Goal: Information Seeking & Learning: Learn about a topic

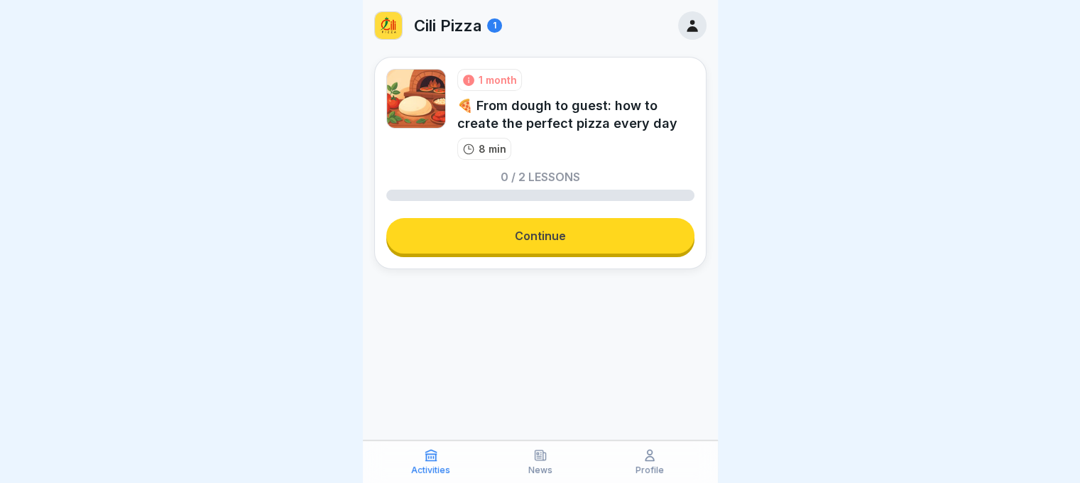
click at [506, 244] on link "Continue" at bounding box center [540, 236] width 308 height 36
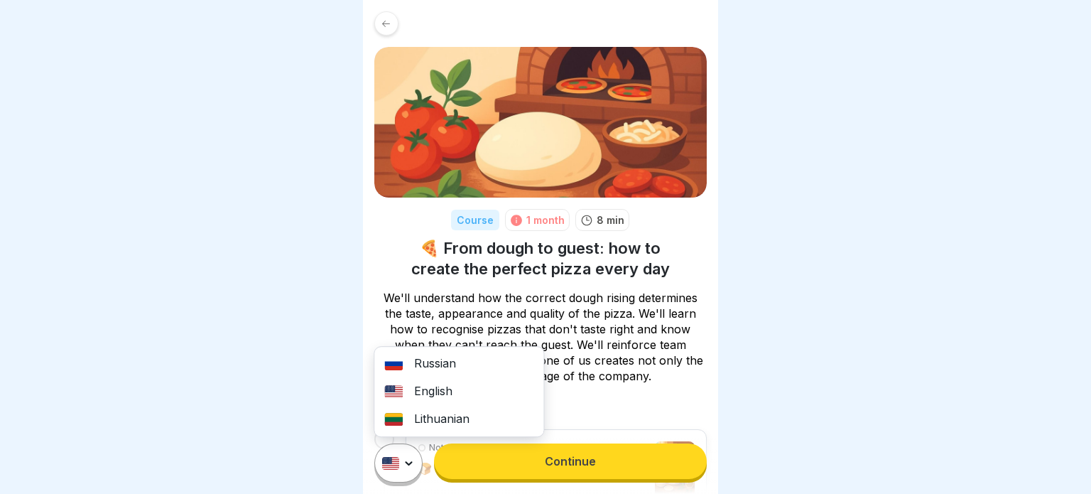
click at [407, 454] on html "Course 1 month 8 min 🍕 From dough to guest: how to create the perfect pizza eve…" at bounding box center [545, 247] width 1091 height 494
click at [425, 422] on div "Lithuanian" at bounding box center [458, 420] width 169 height 28
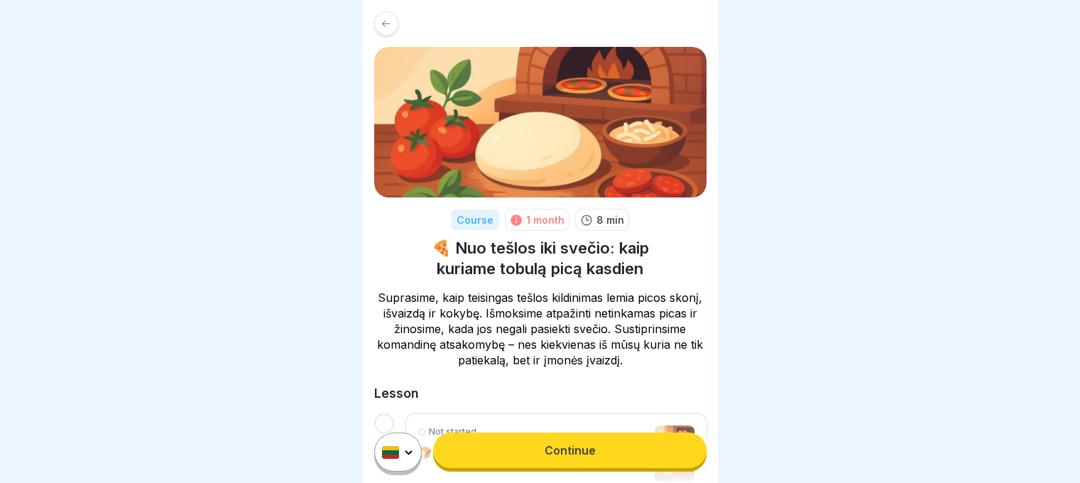
click at [807, 323] on div at bounding box center [540, 241] width 1080 height 483
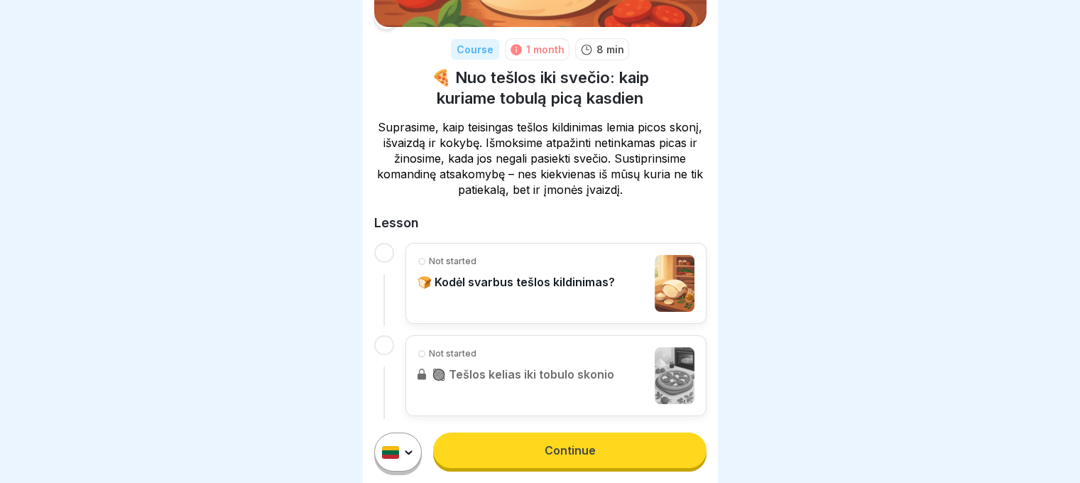
scroll to position [176, 0]
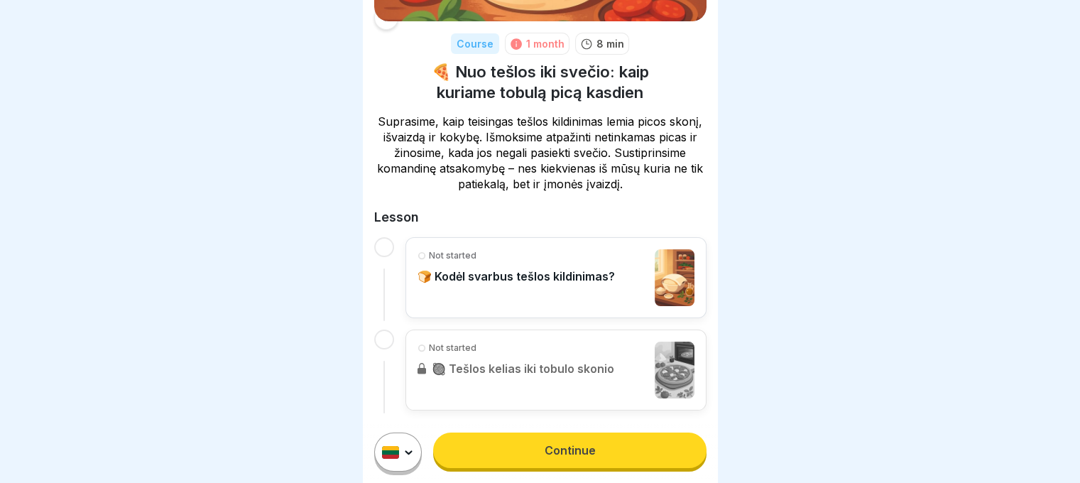
click at [548, 272] on p "🍞 Kodėl svarbus tešlos kildinimas?" at bounding box center [516, 276] width 197 height 14
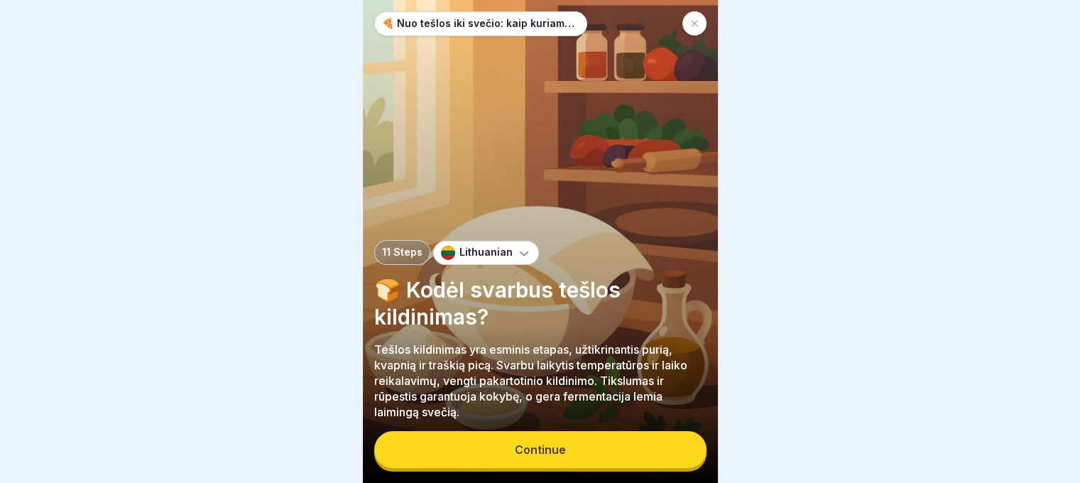
scroll to position [11, 0]
drag, startPoint x: 555, startPoint y: 441, endPoint x: 595, endPoint y: 411, distance: 49.7
click at [555, 440] on button "Continue" at bounding box center [540, 449] width 332 height 37
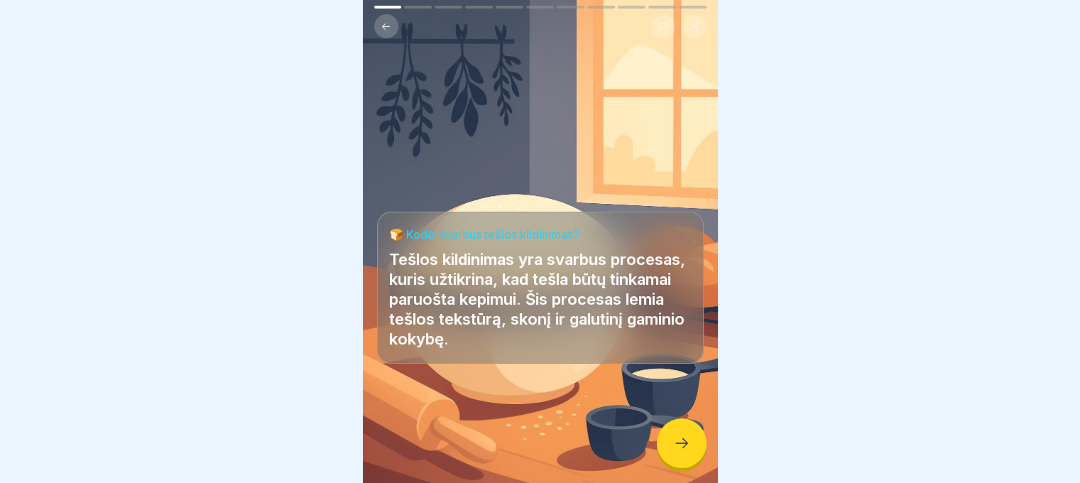
click at [672, 450] on div at bounding box center [682, 443] width 50 height 50
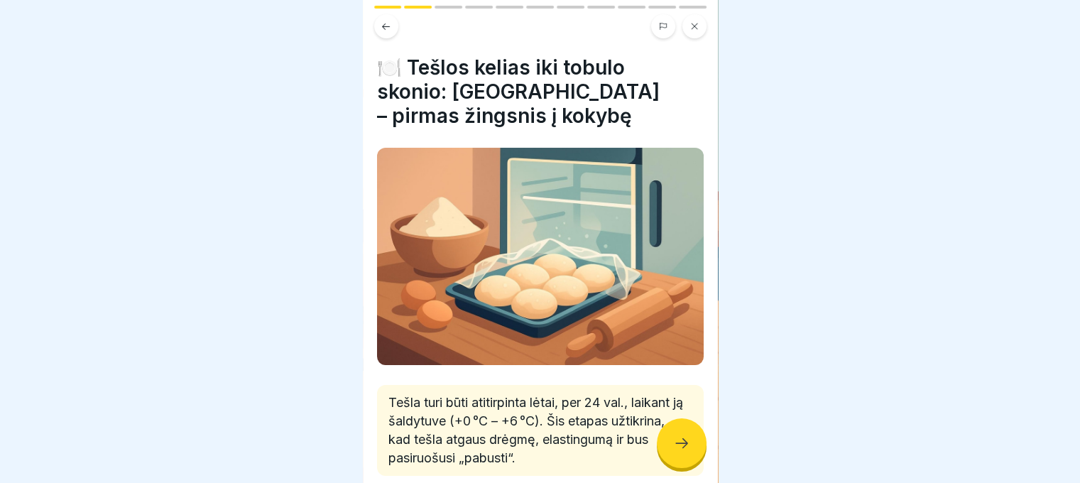
click at [673, 447] on icon at bounding box center [681, 443] width 17 height 17
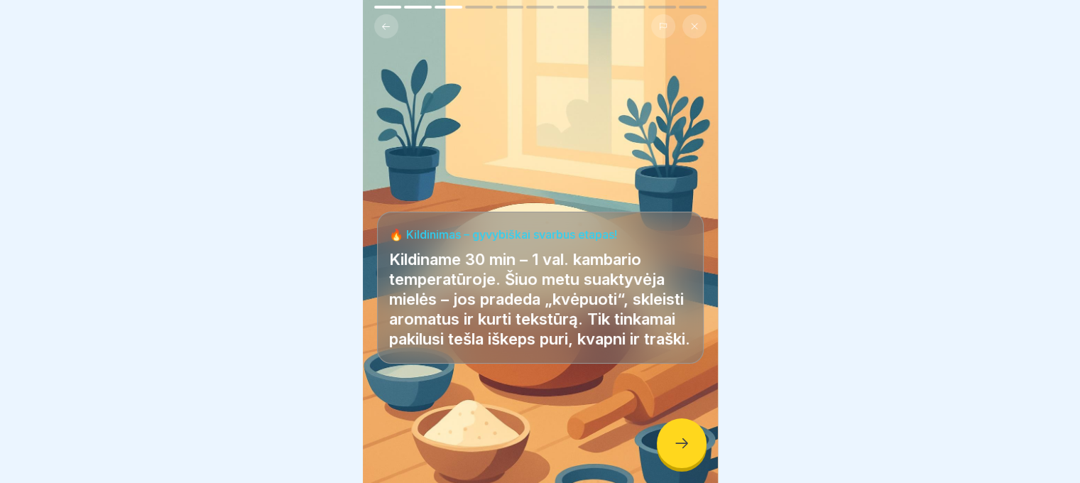
click at [673, 447] on icon at bounding box center [681, 443] width 17 height 17
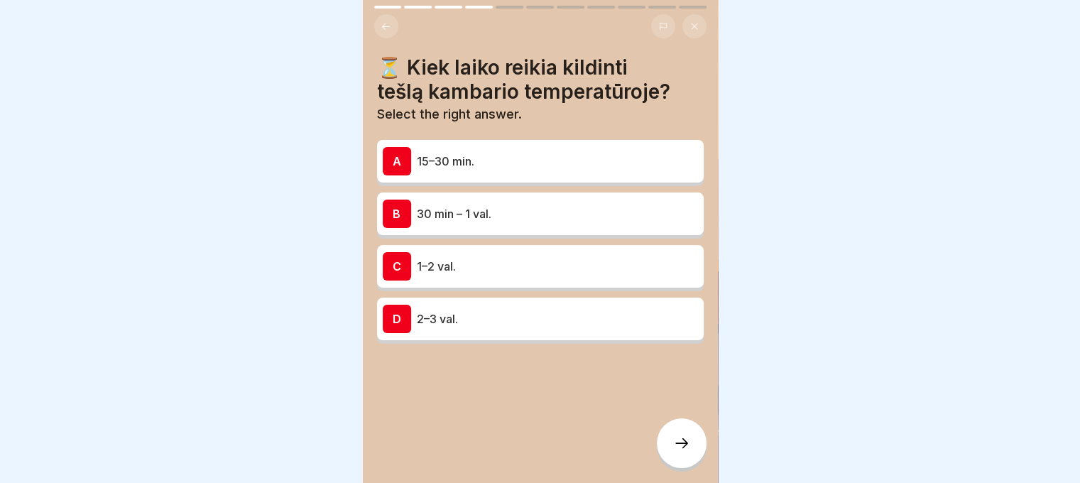
click at [537, 205] on p "30 min – 1 val." at bounding box center [557, 213] width 281 height 17
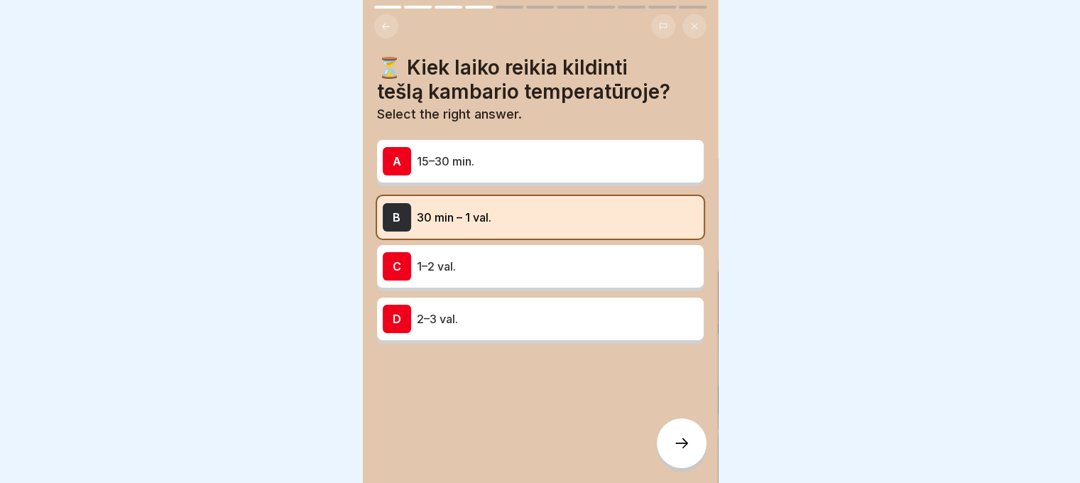
click at [685, 448] on icon at bounding box center [681, 443] width 17 height 17
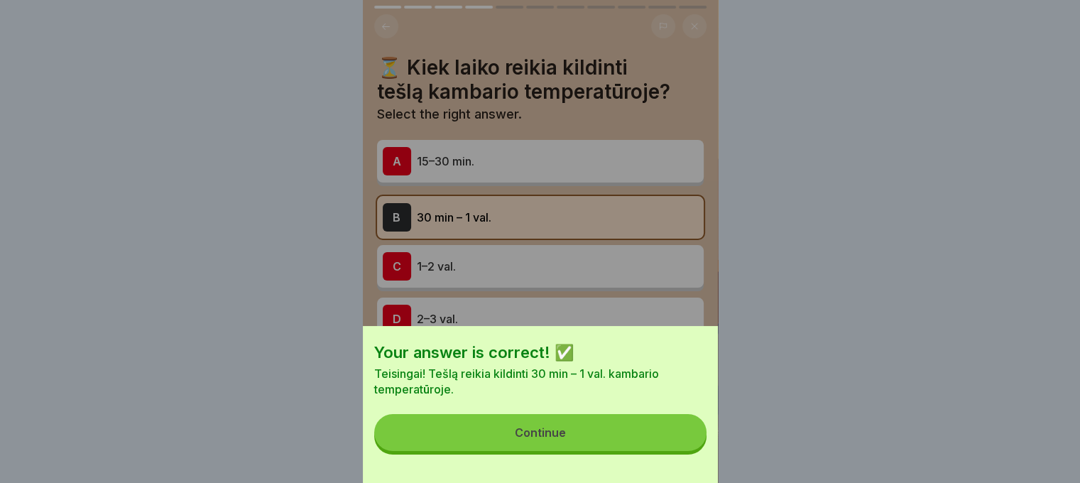
click at [599, 464] on div "Your answer is correct! ✅ Teisingai! Tešlą reikia kildinti 30 min – 1 val. kamb…" at bounding box center [540, 404] width 355 height 157
click at [533, 439] on div "Continue" at bounding box center [540, 432] width 51 height 13
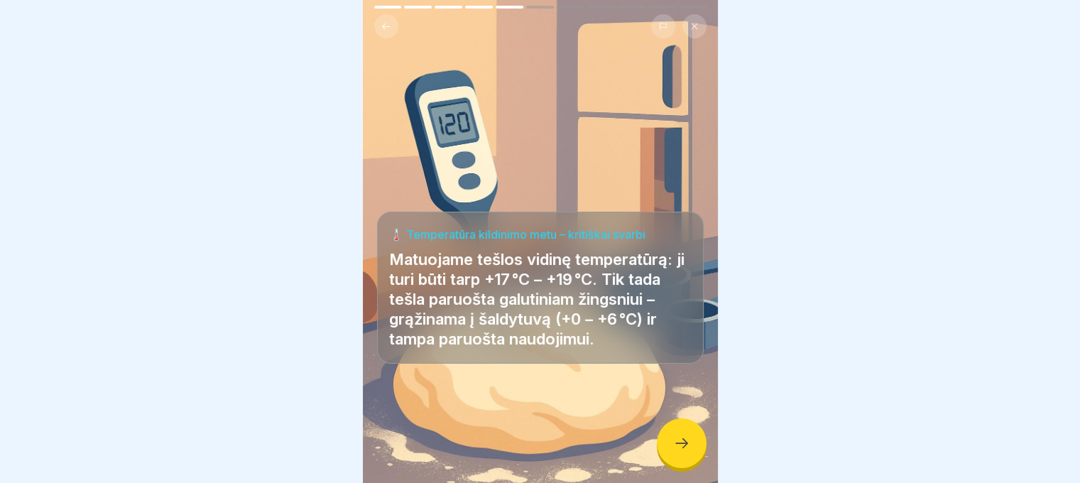
click at [675, 447] on icon at bounding box center [681, 443] width 17 height 17
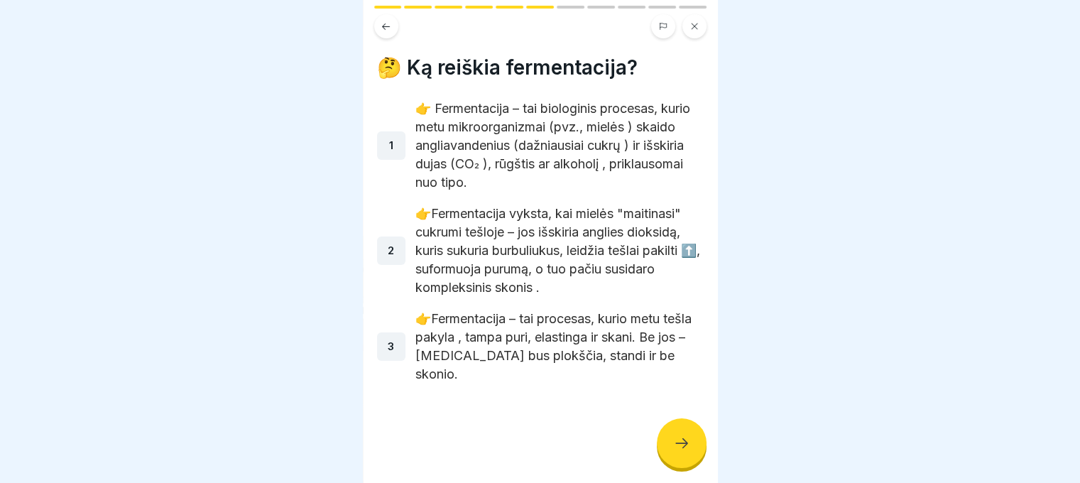
click at [675, 447] on icon at bounding box center [681, 443] width 17 height 17
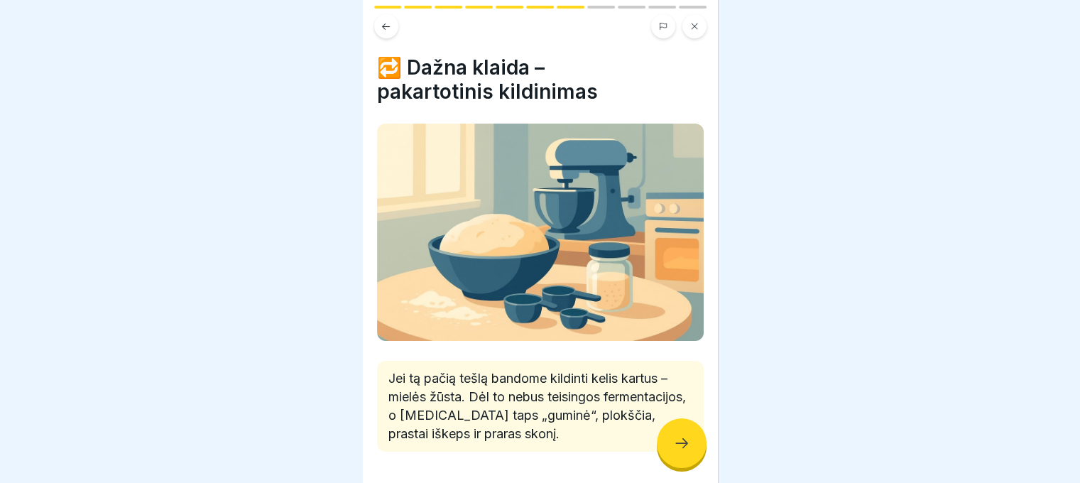
click at [675, 447] on icon at bounding box center [681, 443] width 17 height 17
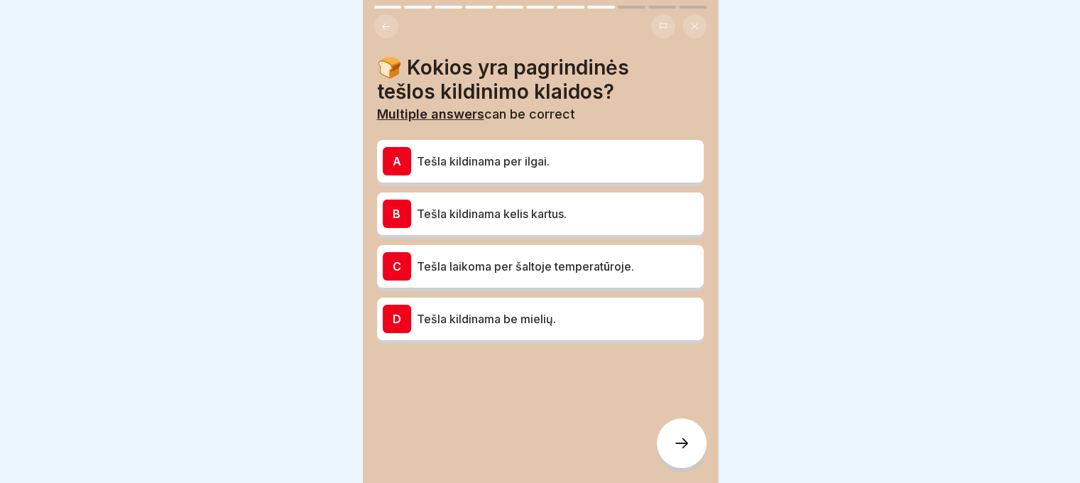
click at [479, 206] on p "Tešla kildinama kelis kartus." at bounding box center [557, 213] width 281 height 17
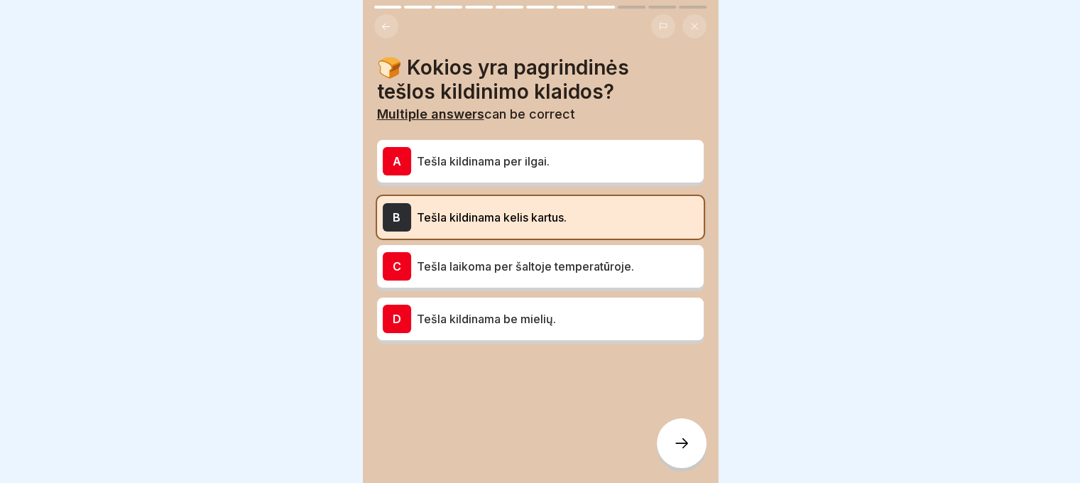
click at [682, 440] on icon at bounding box center [681, 443] width 17 height 17
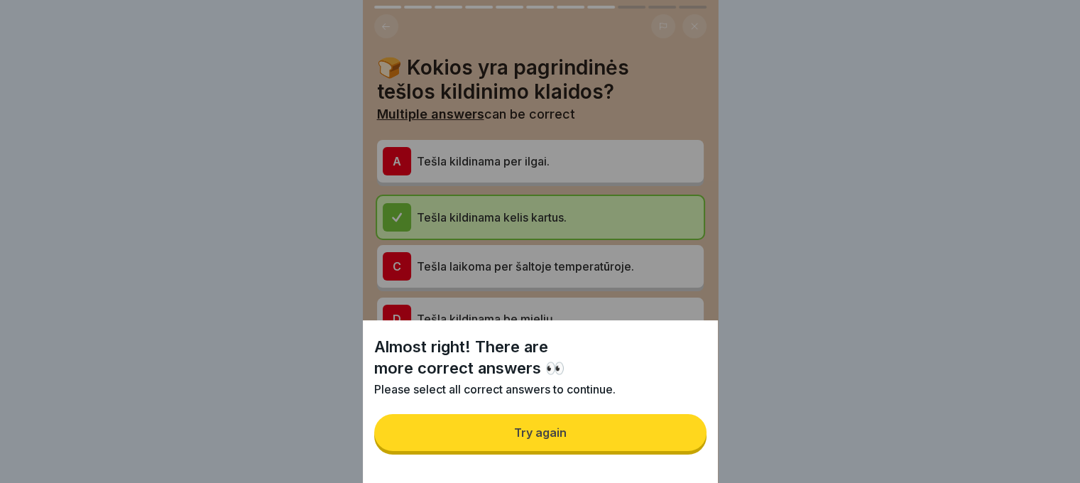
click at [563, 439] on div "Try again" at bounding box center [540, 432] width 53 height 13
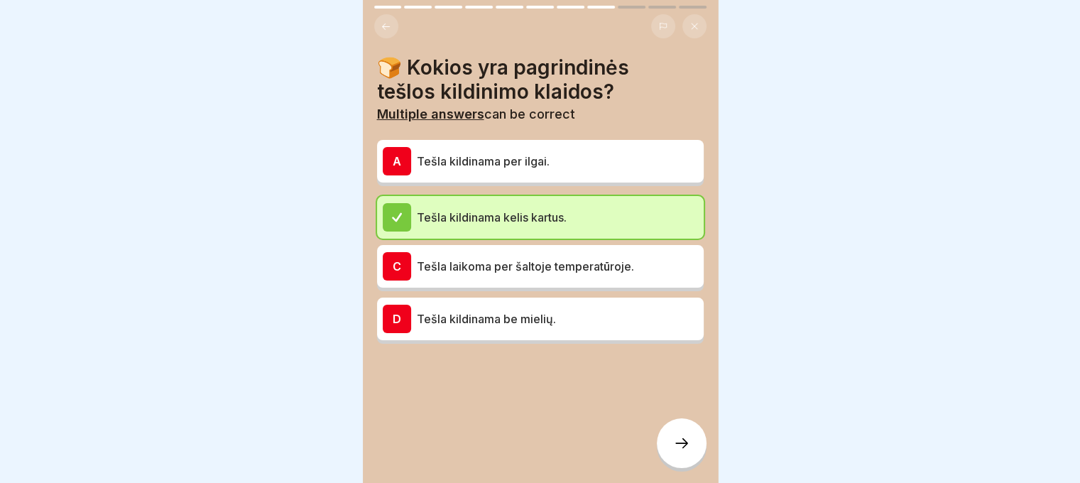
click at [535, 258] on p "Tešla laikoma per šaltoje temperatūroje." at bounding box center [557, 266] width 281 height 17
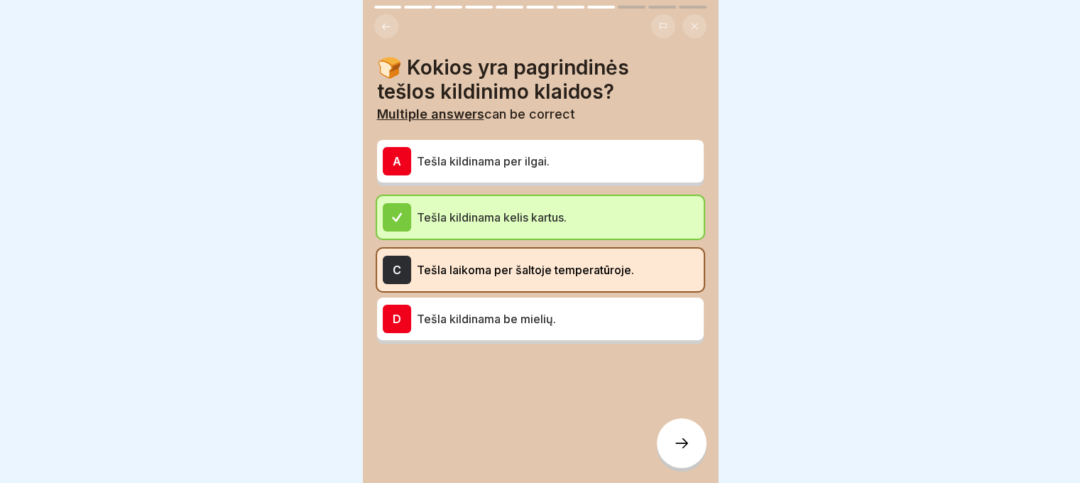
click at [682, 440] on icon at bounding box center [681, 443] width 17 height 17
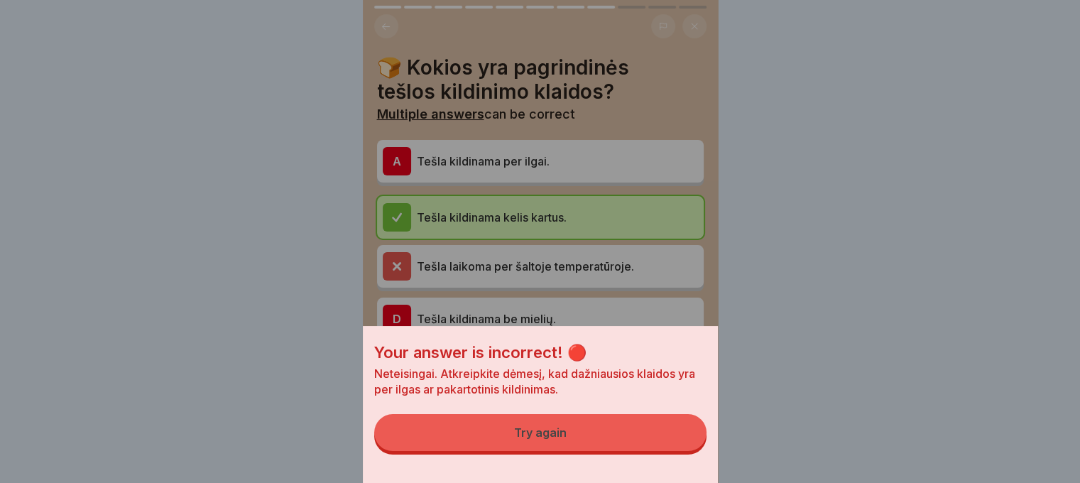
click at [575, 431] on button "Try again" at bounding box center [540, 432] width 332 height 37
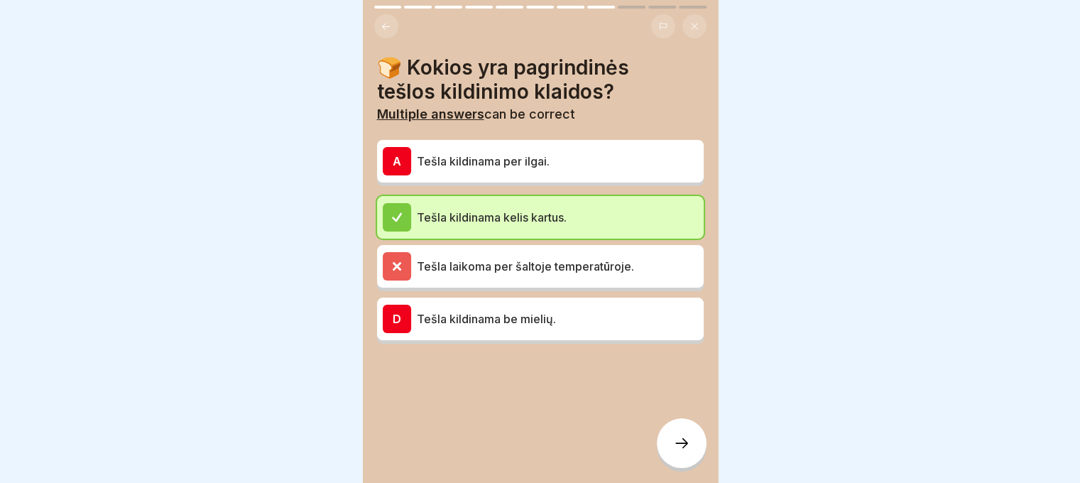
click at [379, 18] on button at bounding box center [386, 26] width 24 height 24
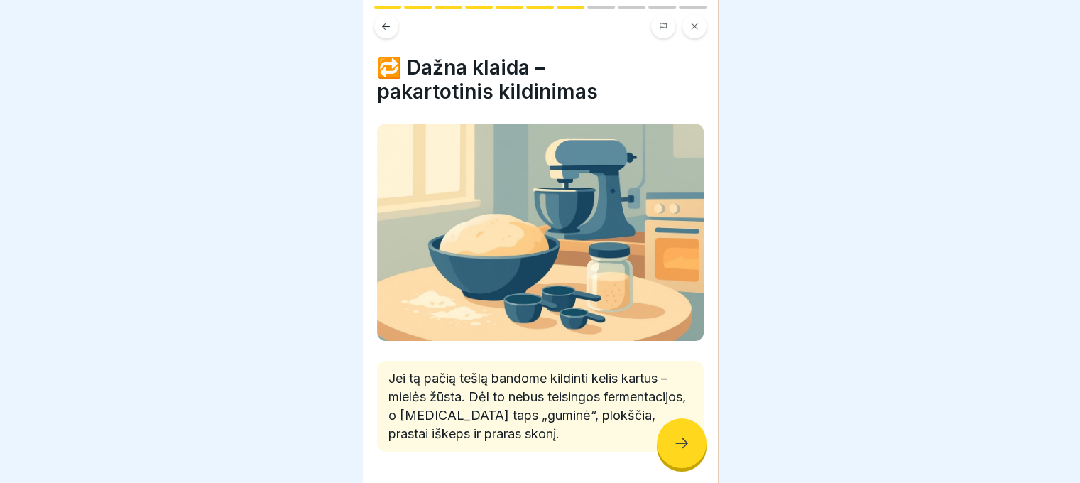
click at [379, 18] on button at bounding box center [386, 26] width 24 height 24
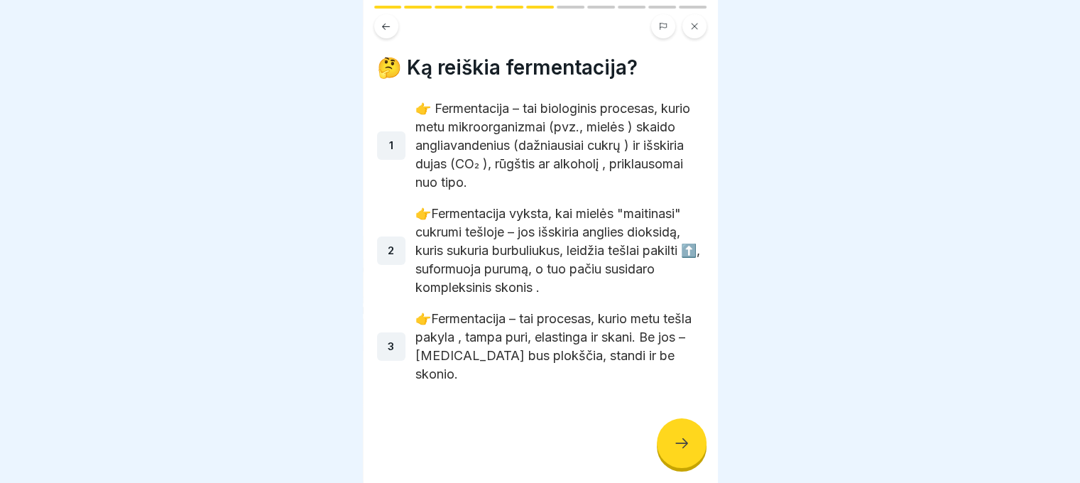
click at [379, 18] on button at bounding box center [386, 26] width 24 height 24
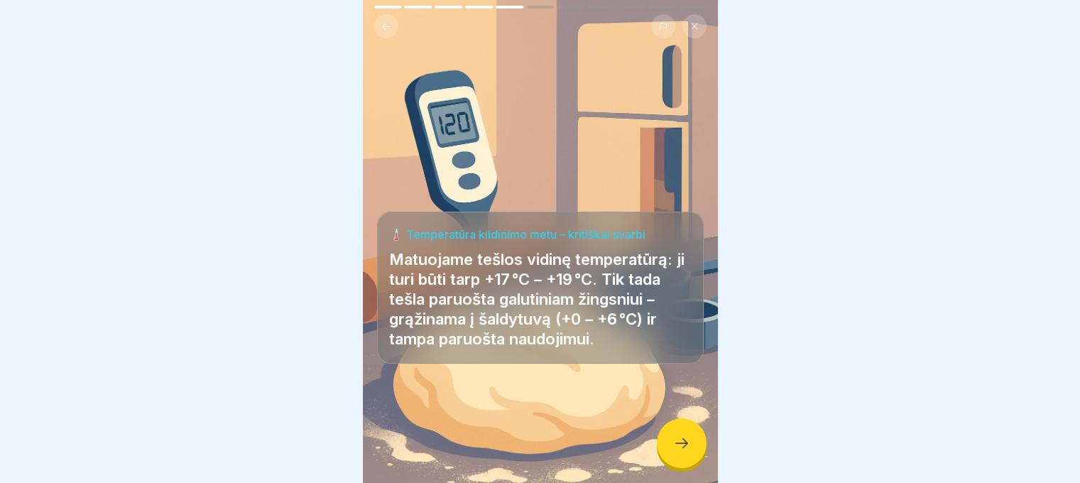
click at [692, 455] on div at bounding box center [682, 443] width 50 height 50
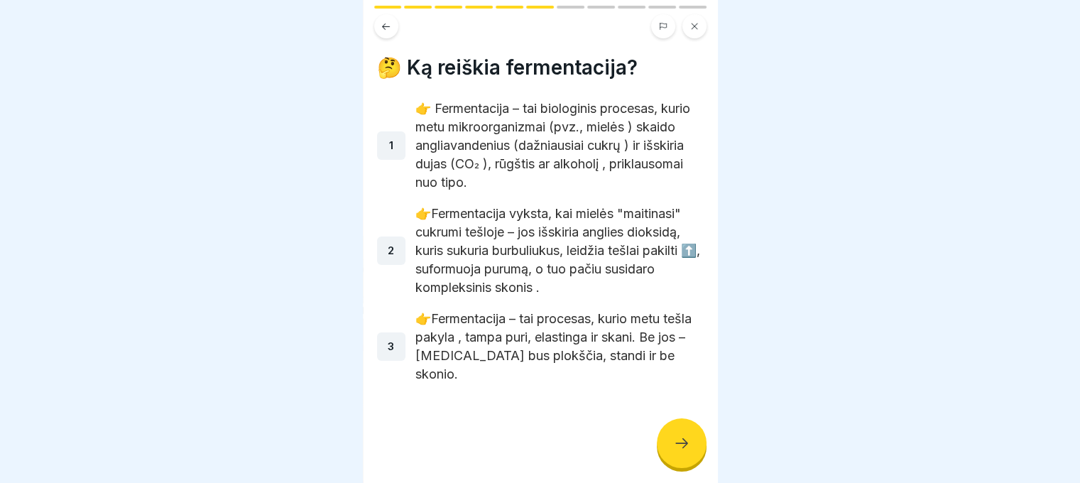
click at [692, 455] on div at bounding box center [682, 443] width 50 height 50
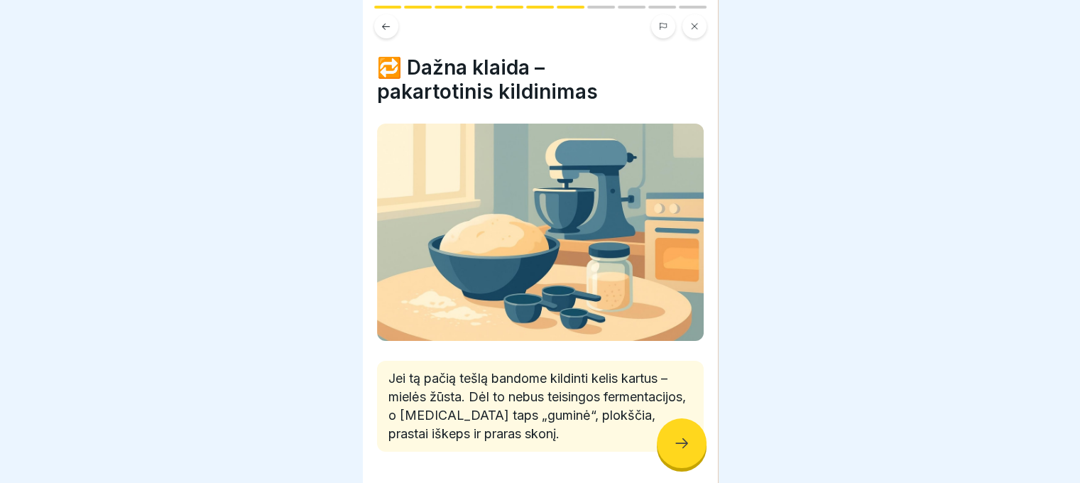
click at [692, 455] on div at bounding box center [682, 443] width 50 height 50
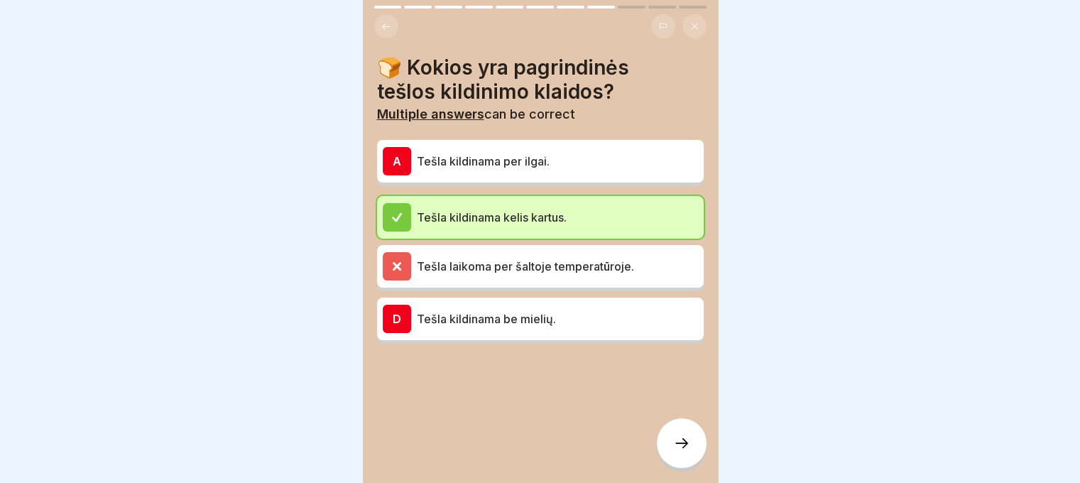
click at [418, 310] on p "Tešla kildinama be mielių." at bounding box center [557, 318] width 281 height 17
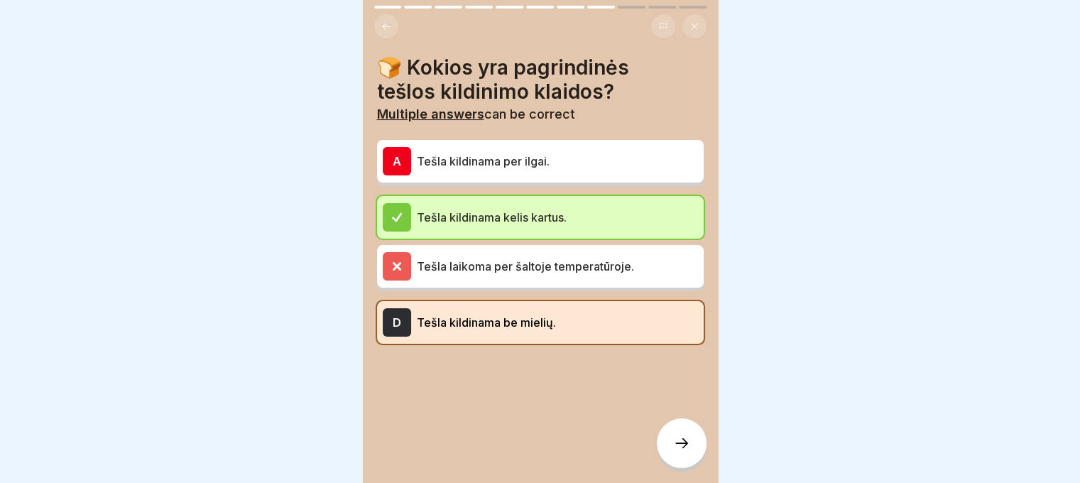
click at [688, 443] on icon at bounding box center [681, 443] width 17 height 17
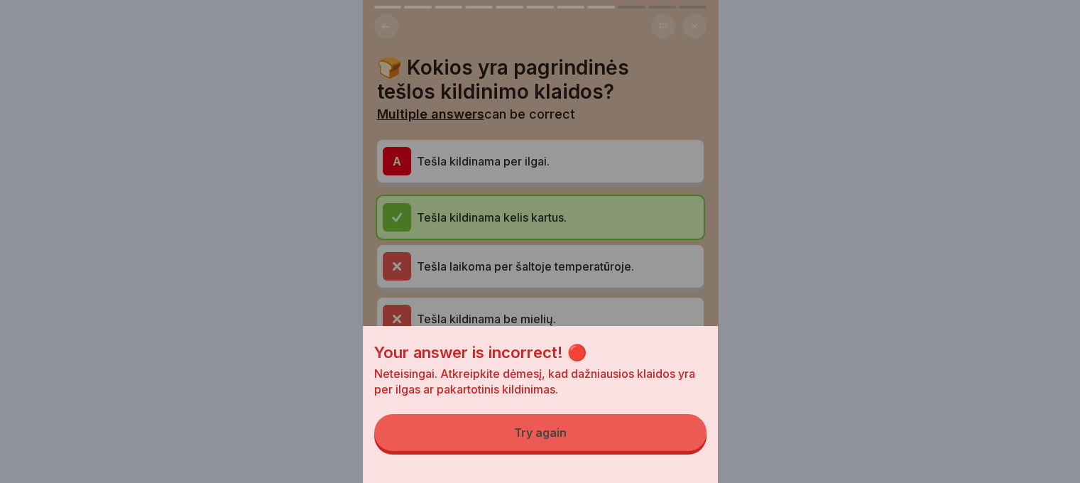
drag, startPoint x: 575, startPoint y: 444, endPoint x: 501, endPoint y: 218, distance: 237.9
click at [574, 443] on button "Try again" at bounding box center [540, 432] width 332 height 37
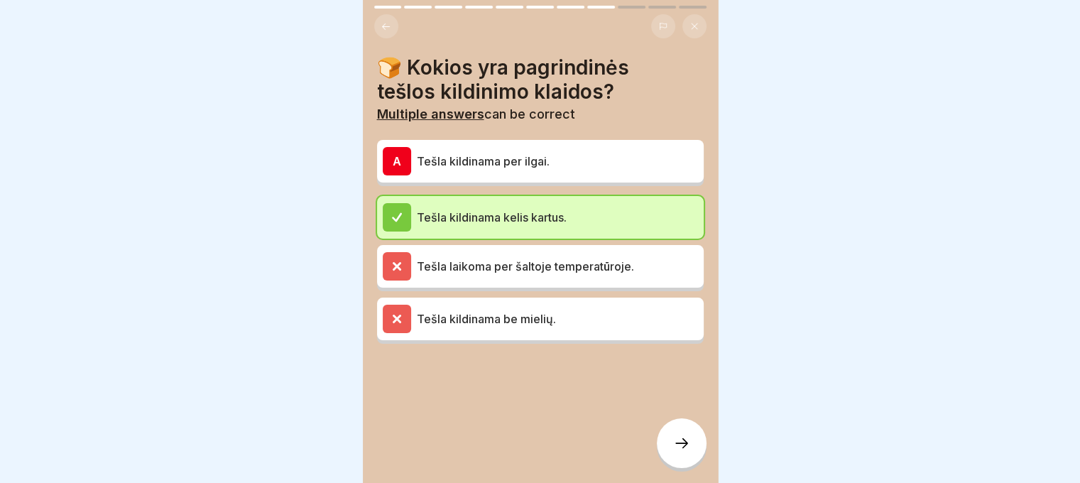
click at [395, 147] on div "A" at bounding box center [397, 161] width 28 height 28
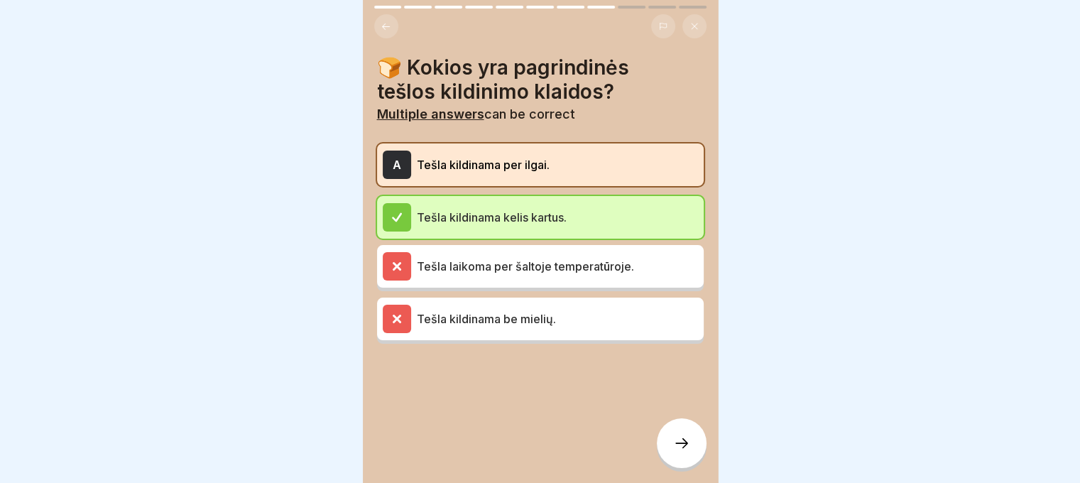
click at [675, 443] on icon at bounding box center [681, 443] width 17 height 17
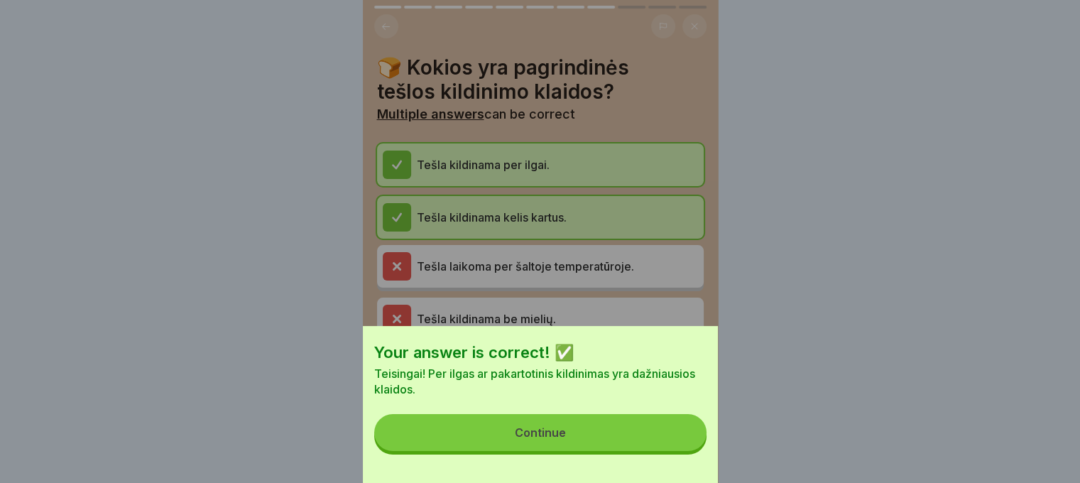
click at [591, 441] on button "Continue" at bounding box center [540, 432] width 332 height 37
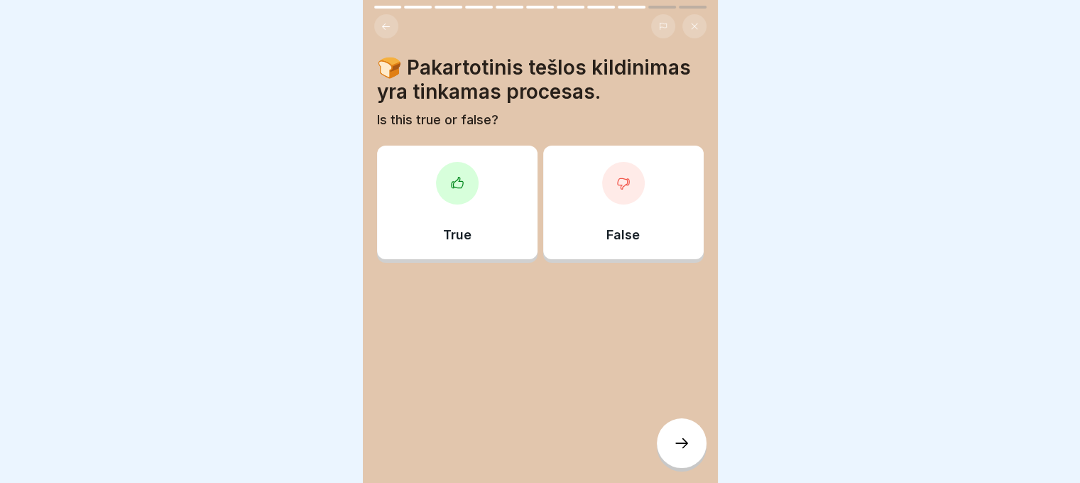
click at [617, 176] on icon at bounding box center [624, 183] width 14 height 14
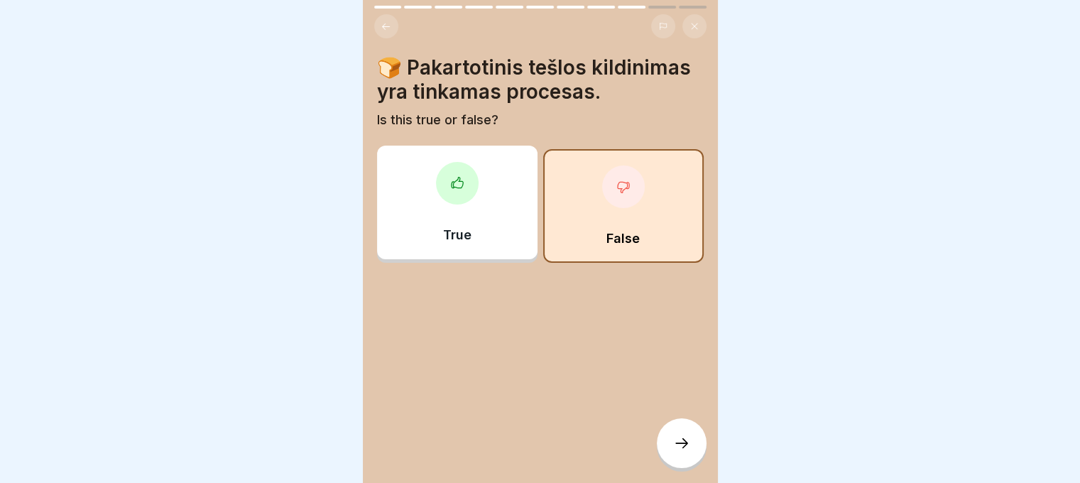
click at [679, 435] on div at bounding box center [682, 443] width 50 height 50
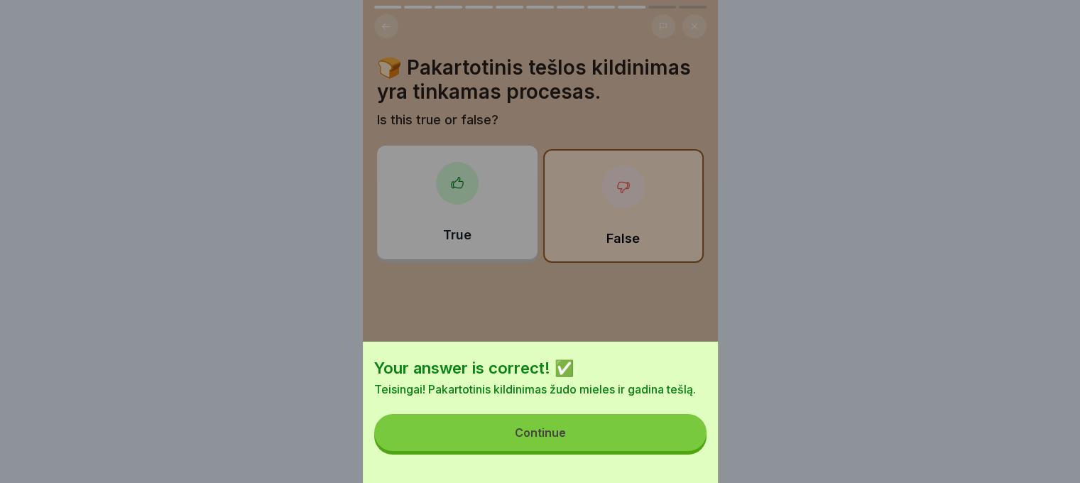
click at [619, 443] on button "Continue" at bounding box center [540, 432] width 332 height 37
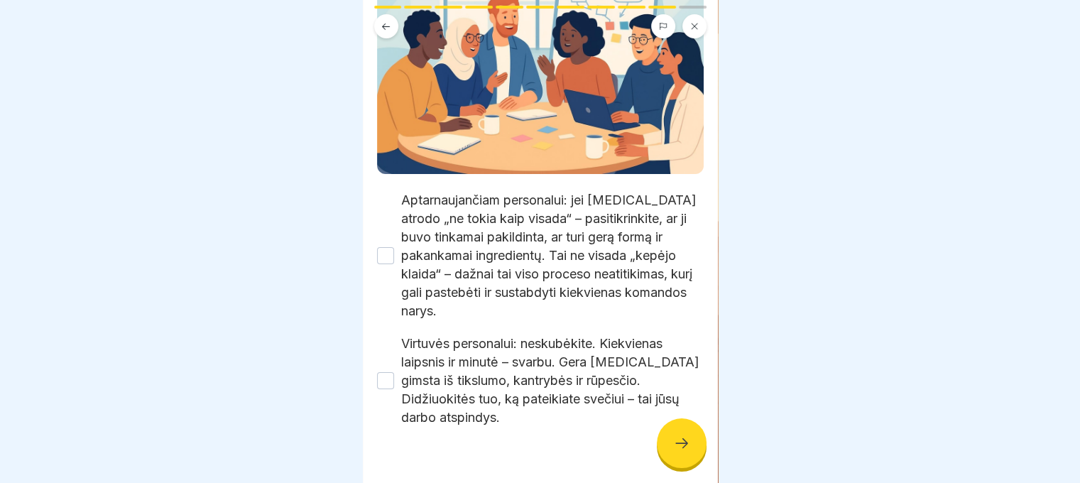
scroll to position [213, 0]
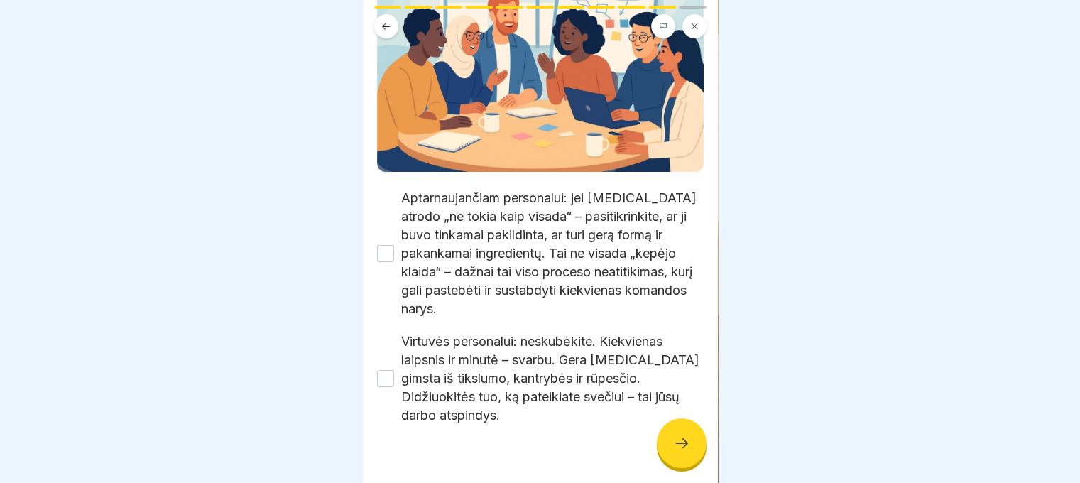
click at [384, 245] on button "Aptarnaujančiam personalui: jei [MEDICAL_DATA] atrodo „ne tokia kaip visada“ – …" at bounding box center [385, 253] width 17 height 17
click at [391, 370] on button "Virtuvės personalui: neskubėkite. Kiekvienas laipsnis ir minutė – svarbu. Gera …" at bounding box center [385, 378] width 17 height 17
click at [685, 439] on icon at bounding box center [681, 443] width 17 height 17
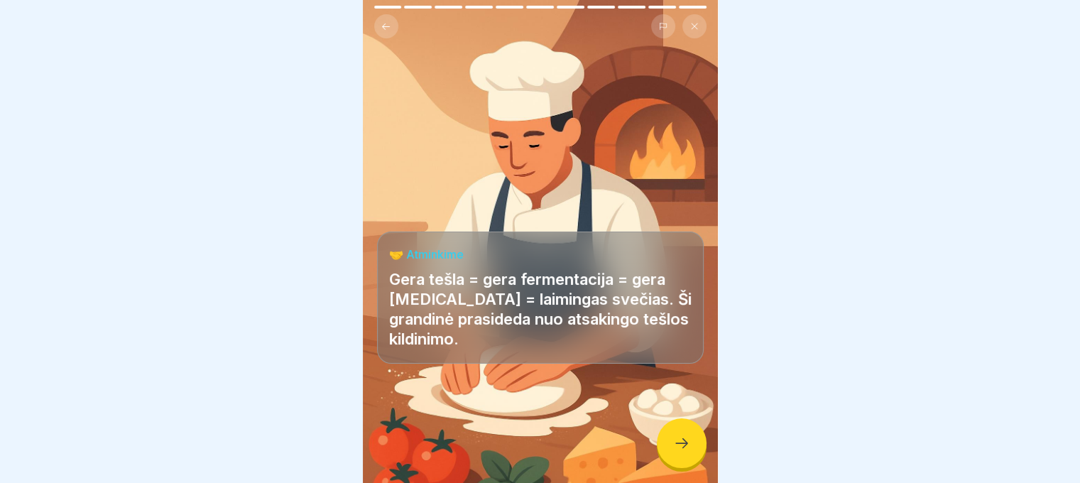
click at [685, 438] on icon at bounding box center [681, 443] width 17 height 17
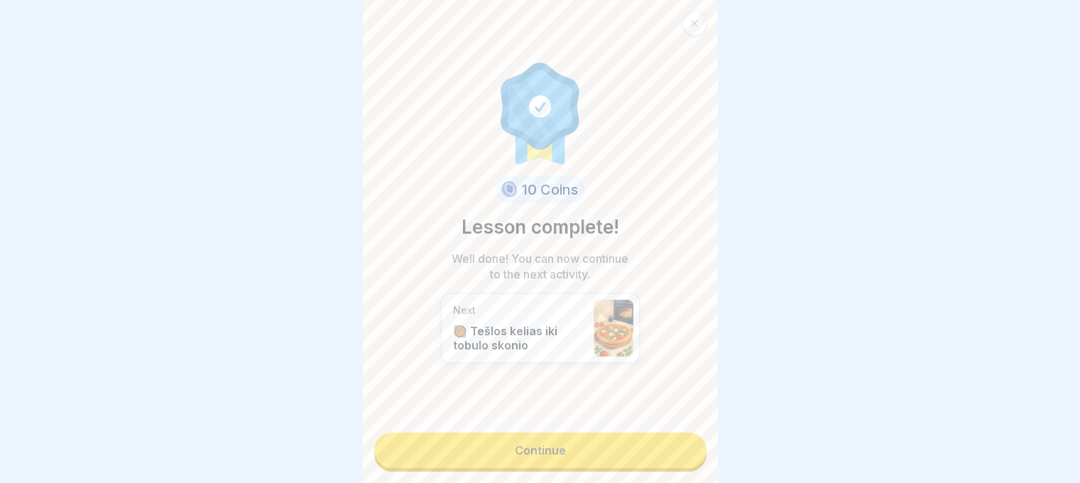
click at [558, 442] on link "Continue" at bounding box center [540, 451] width 332 height 36
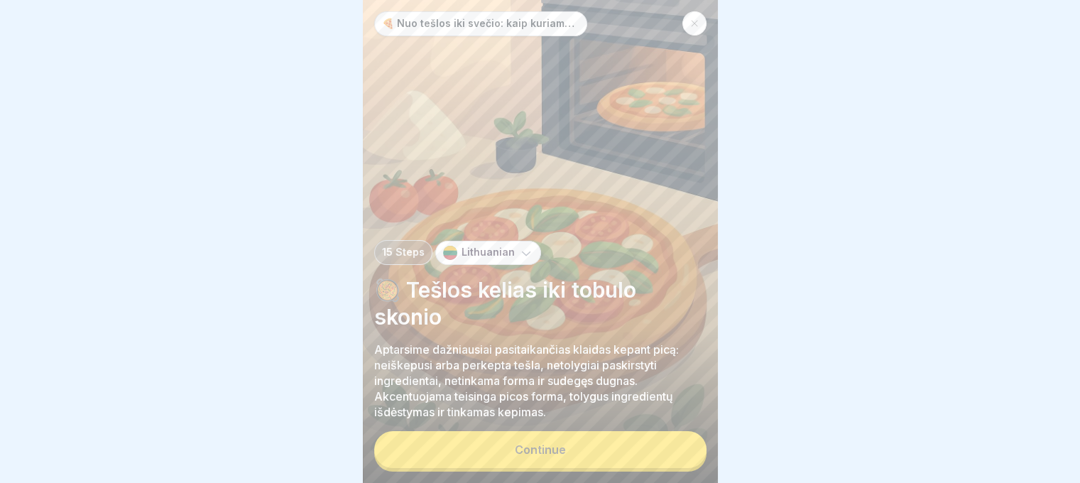
scroll to position [11, 0]
click at [558, 448] on div "Continue" at bounding box center [540, 449] width 51 height 13
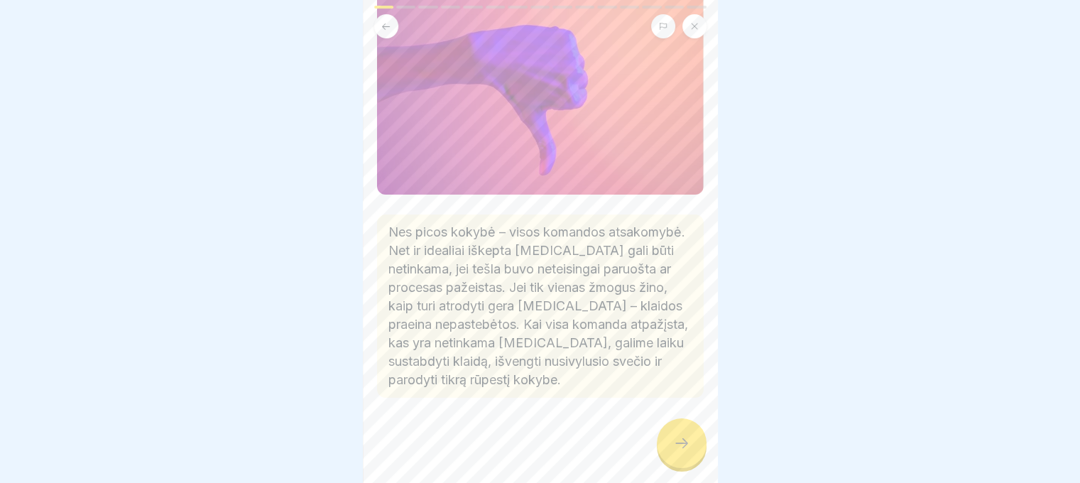
scroll to position [151, 0]
click at [688, 447] on icon at bounding box center [681, 443] width 17 height 17
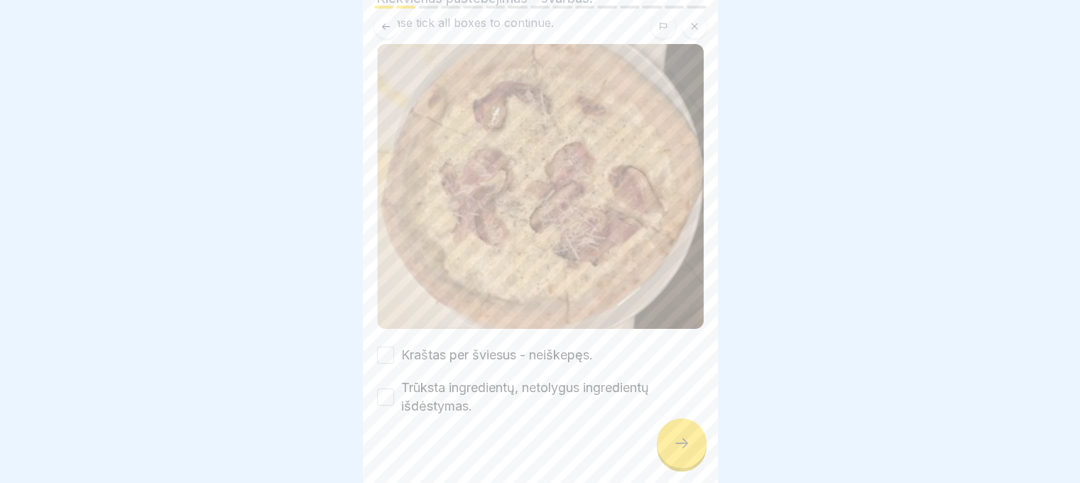
scroll to position [131, 0]
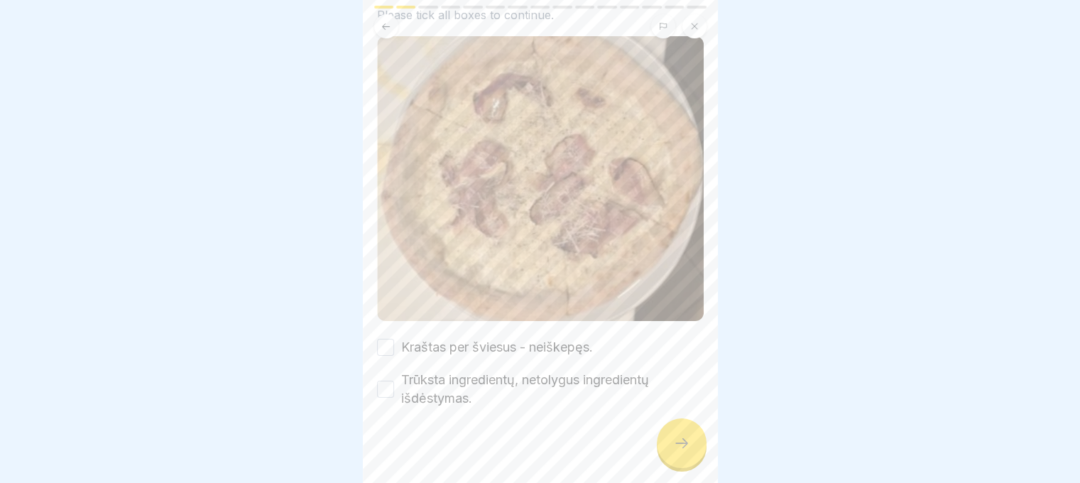
click at [390, 381] on button "Trūksta ingredientų, netolygus ingredientų išdėstymas." at bounding box center [385, 389] width 17 height 17
click at [386, 339] on button "Kraštas per šviesus - neiškepęs." at bounding box center [385, 347] width 17 height 17
click at [689, 432] on div at bounding box center [682, 443] width 50 height 50
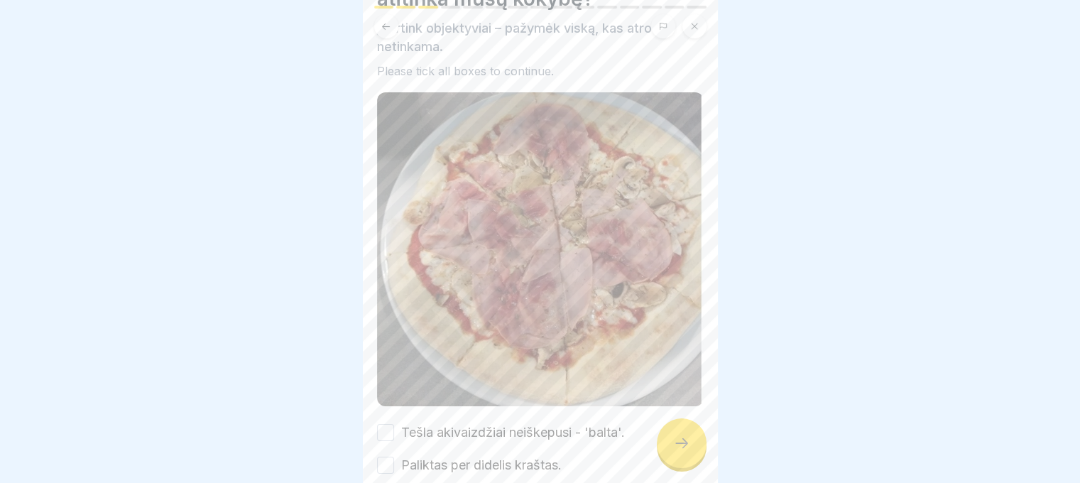
scroll to position [159, 0]
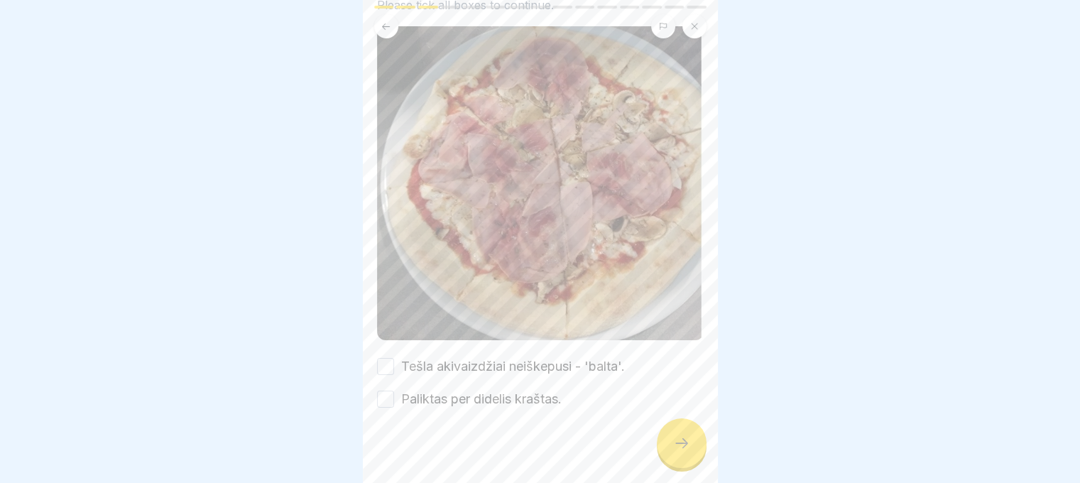
drag, startPoint x: 391, startPoint y: 340, endPoint x: 385, endPoint y: 377, distance: 37.5
click at [391, 358] on button "Tešla akivaizdžiai neiškepusi - 'balta'." at bounding box center [385, 366] width 17 height 17
click at [385, 391] on button "Paliktas per didelis kraštas." at bounding box center [385, 399] width 17 height 17
click at [683, 430] on div at bounding box center [682, 443] width 50 height 50
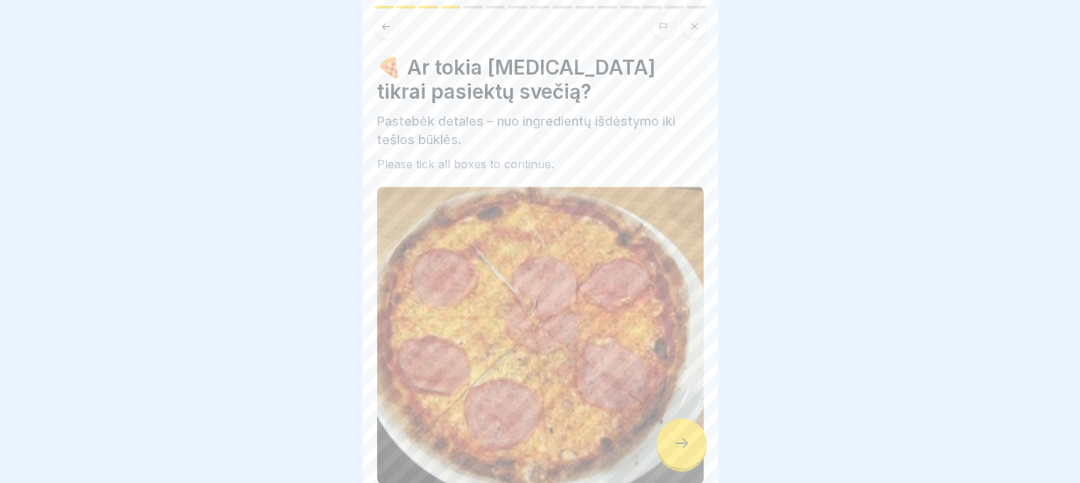
scroll to position [146, 0]
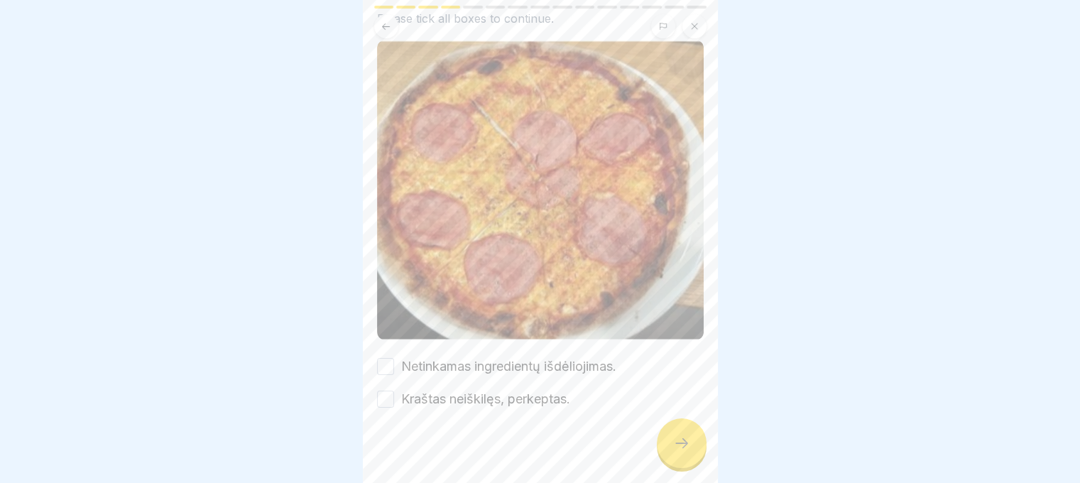
click at [390, 358] on button "Netinkamas ingredientų išdėliojimas." at bounding box center [385, 366] width 17 height 17
click at [391, 391] on button "Kraštas neiškilęs, perkeptas." at bounding box center [385, 399] width 17 height 17
click at [693, 450] on div at bounding box center [682, 443] width 50 height 50
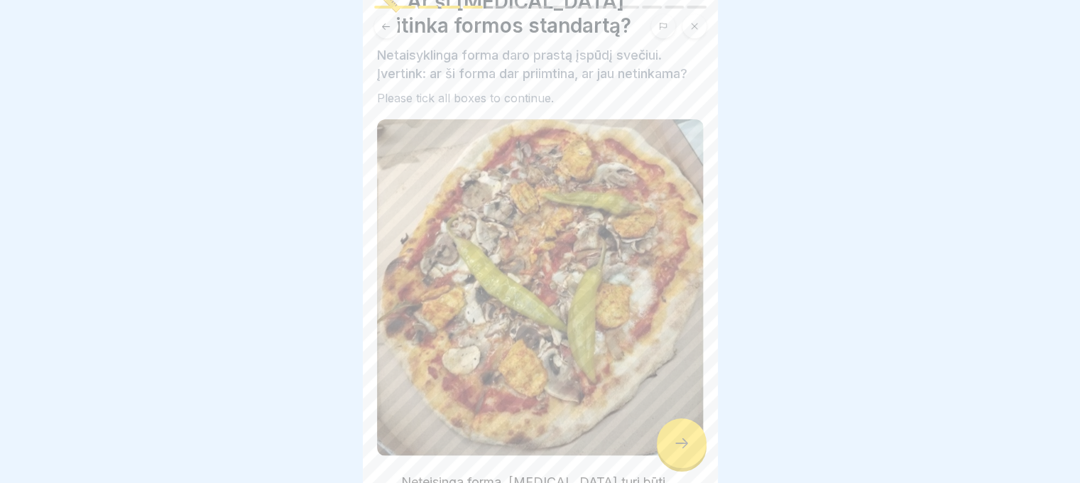
scroll to position [181, 0]
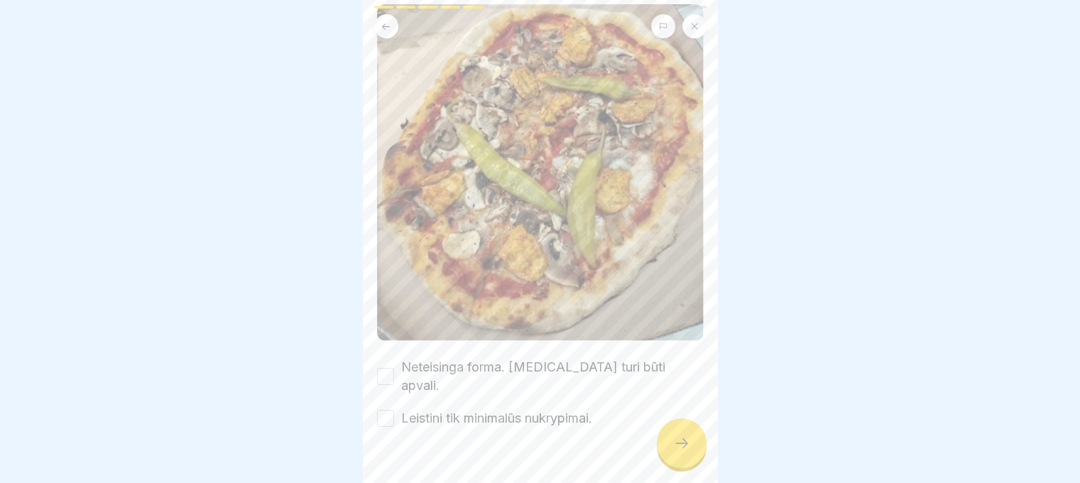
click at [381, 368] on button "Neteisinga forma. [MEDICAL_DATA] turi būti apvali." at bounding box center [385, 376] width 17 height 17
click at [384, 410] on button "Leistini tik minimalūs nukrypimai." at bounding box center [385, 418] width 17 height 17
click at [682, 434] on div at bounding box center [682, 443] width 50 height 50
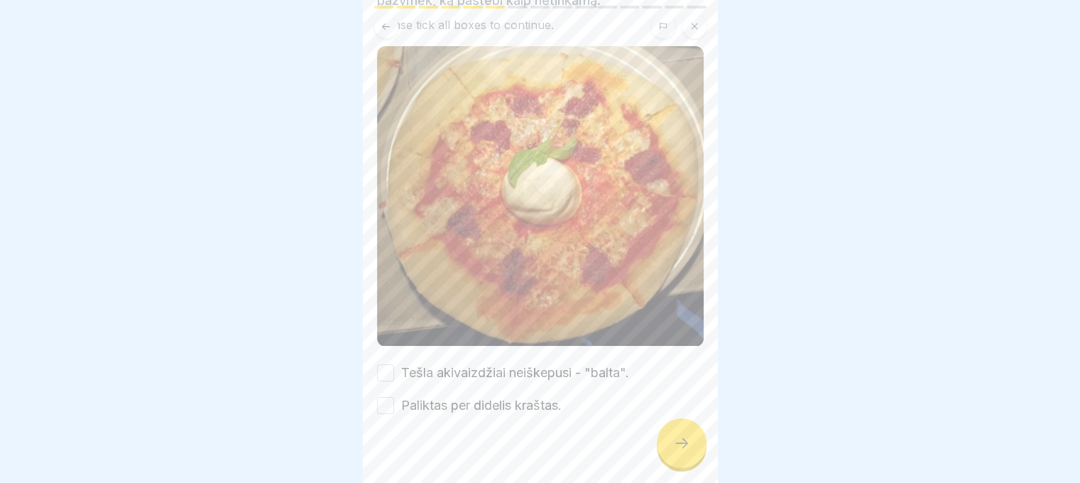
scroll to position [146, 0]
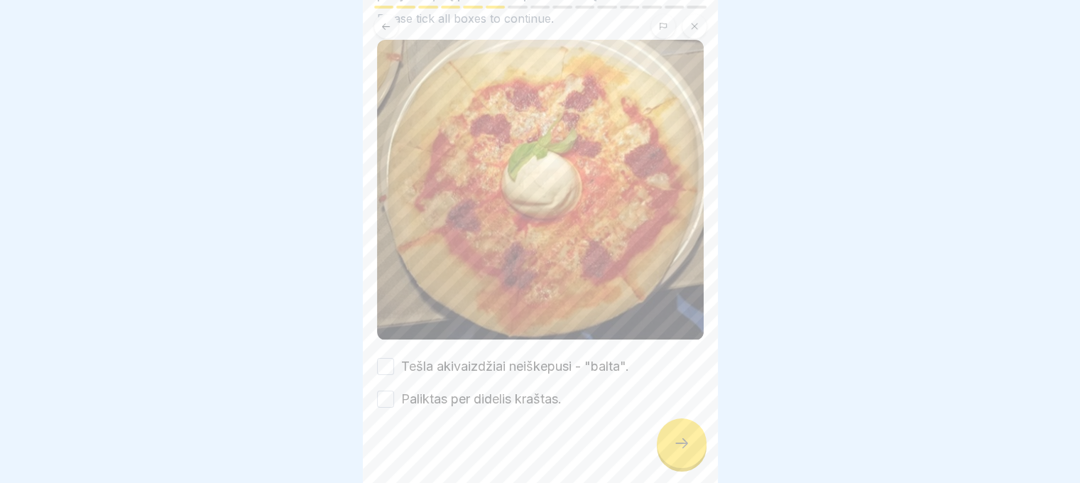
click at [389, 358] on button "Tešla akivaizdžiai neiškepusi - "balta"." at bounding box center [385, 366] width 17 height 17
click at [381, 391] on button "Paliktas per didelis kraštas." at bounding box center [385, 399] width 17 height 17
click at [666, 436] on div at bounding box center [682, 443] width 50 height 50
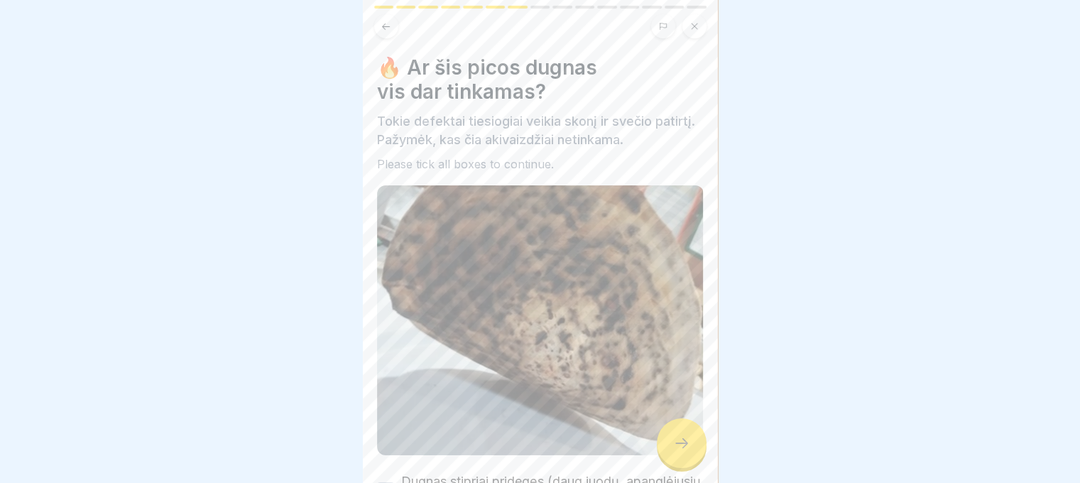
scroll to position [205, 0]
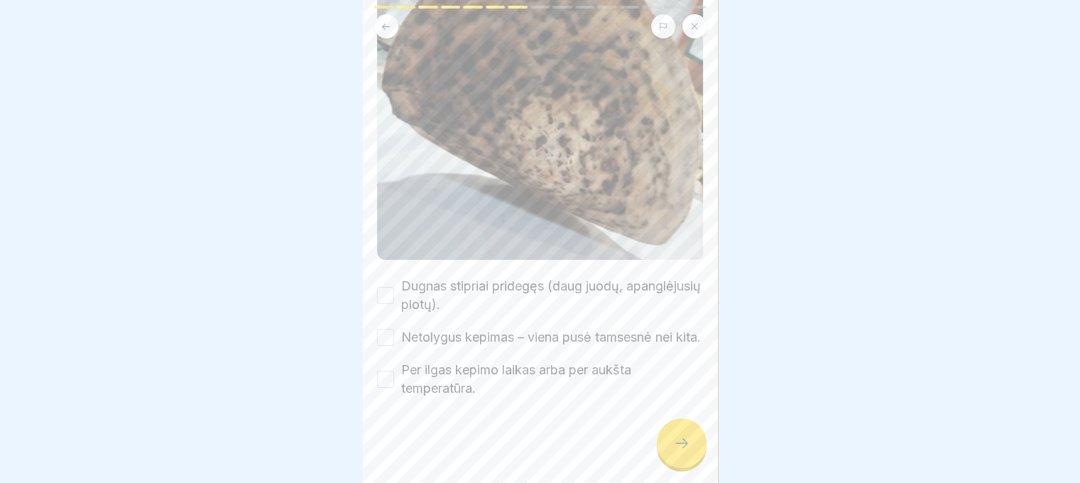
click at [386, 287] on button "Dugnas stipriai pridegęs (daug juodų, apanglėjusių plotų)." at bounding box center [385, 295] width 17 height 17
click at [386, 329] on button "Netolygus kepimas – viena pusė tamsesnė nei kita." at bounding box center [385, 337] width 17 height 17
drag, startPoint x: 383, startPoint y: 371, endPoint x: 582, endPoint y: 385, distance: 199.4
click at [384, 371] on button "Per ilgas kepimo laikas arba per aukšta temperatūra." at bounding box center [385, 379] width 17 height 17
click at [675, 438] on icon at bounding box center [681, 443] width 17 height 17
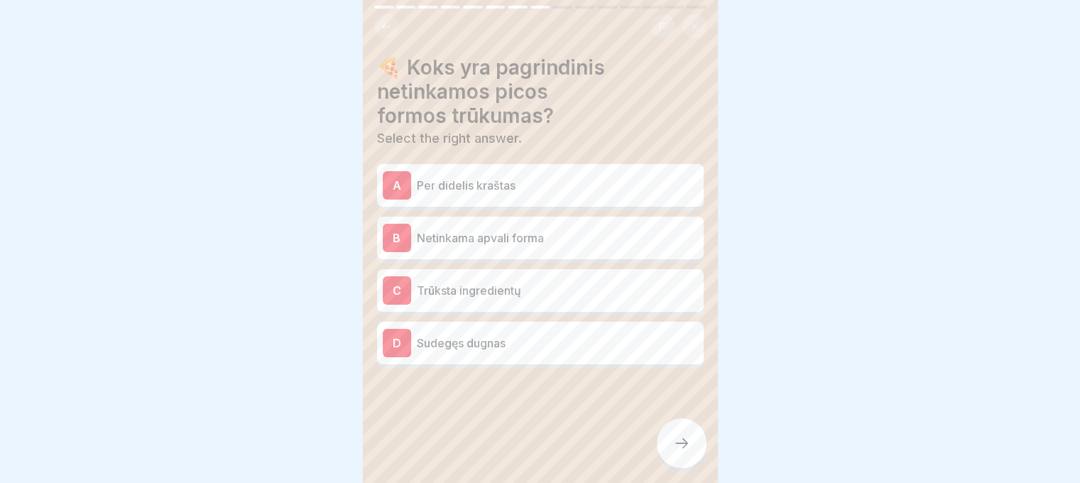
click at [525, 229] on p "Netinkama apvali forma" at bounding box center [557, 237] width 281 height 17
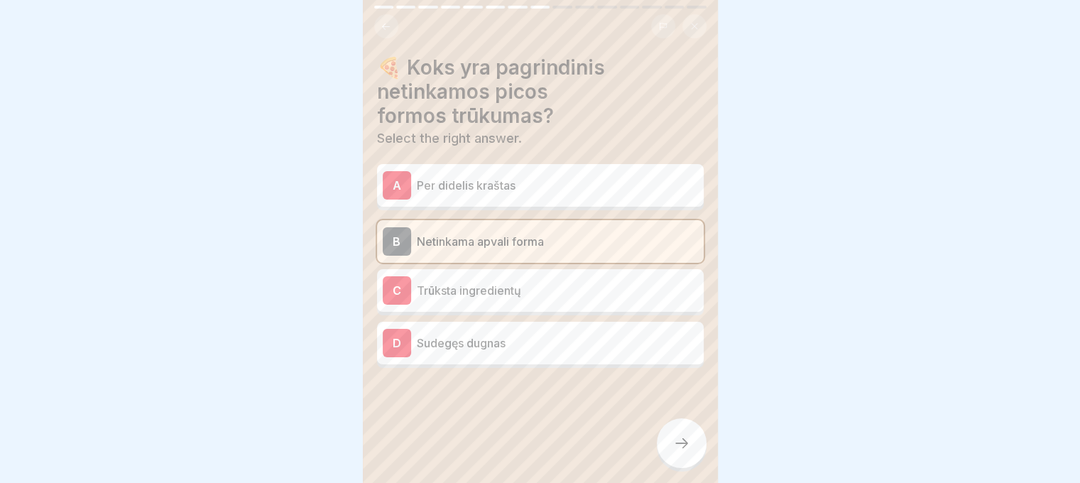
click at [685, 452] on div at bounding box center [682, 443] width 50 height 50
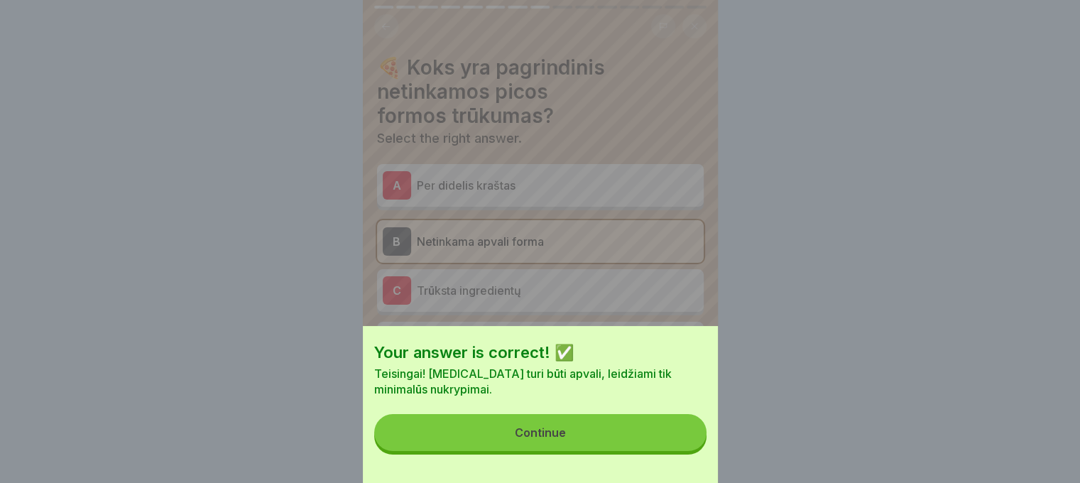
click at [588, 435] on button "Continue" at bounding box center [540, 432] width 332 height 37
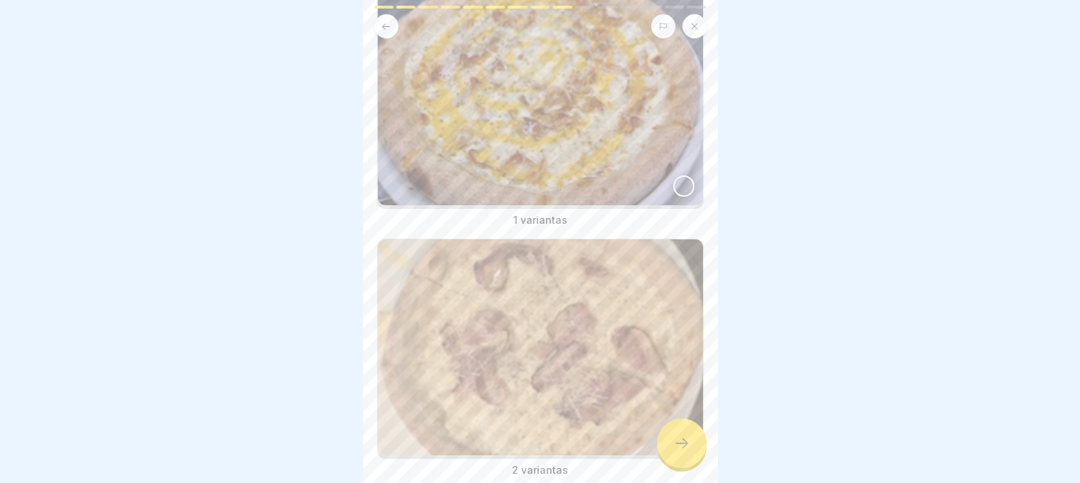
scroll to position [62, 0]
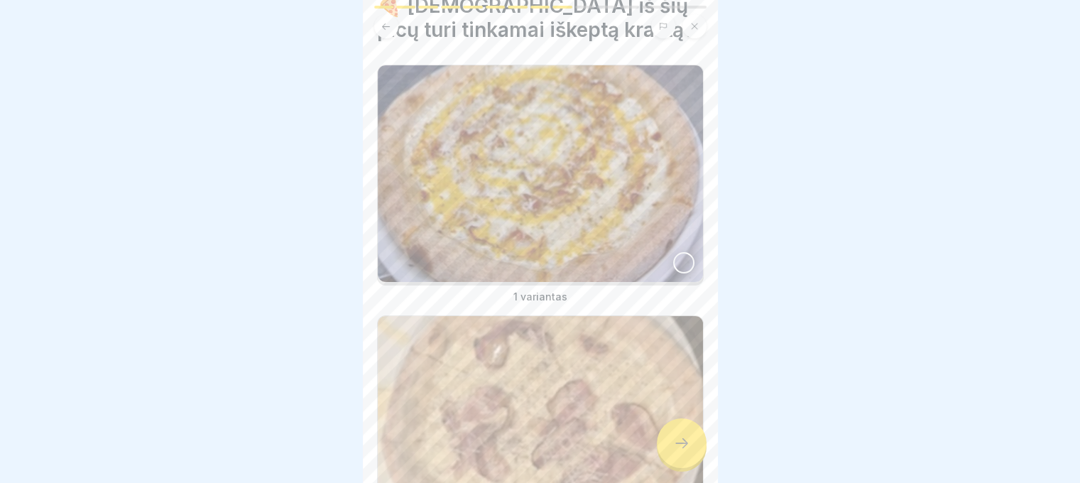
click at [673, 252] on div at bounding box center [683, 262] width 21 height 21
click at [687, 443] on icon at bounding box center [681, 443] width 17 height 17
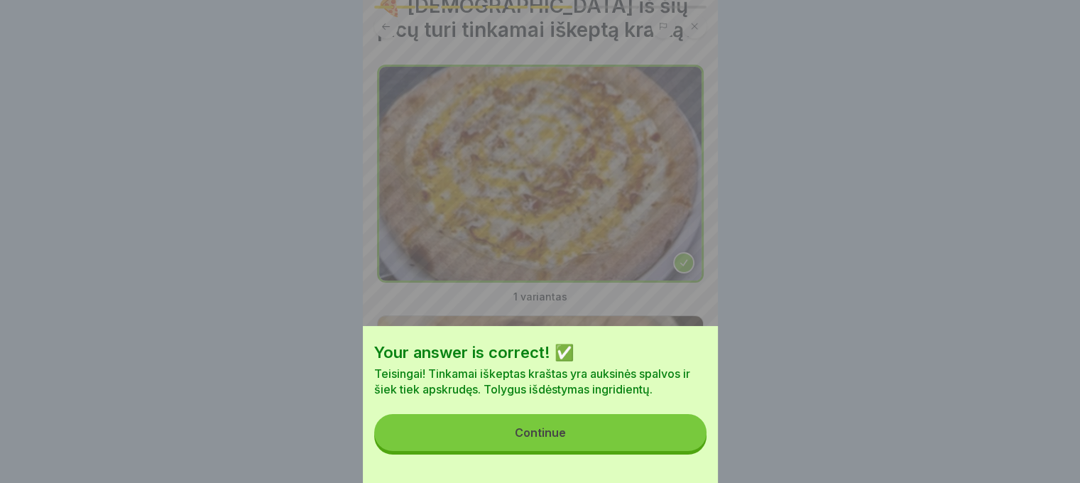
click at [625, 445] on button "Continue" at bounding box center [540, 432] width 332 height 37
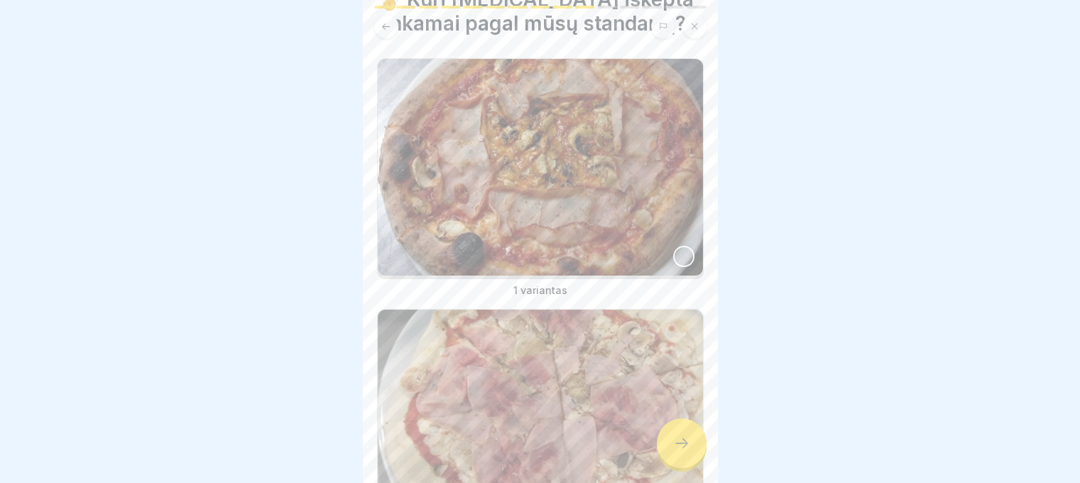
scroll to position [71, 0]
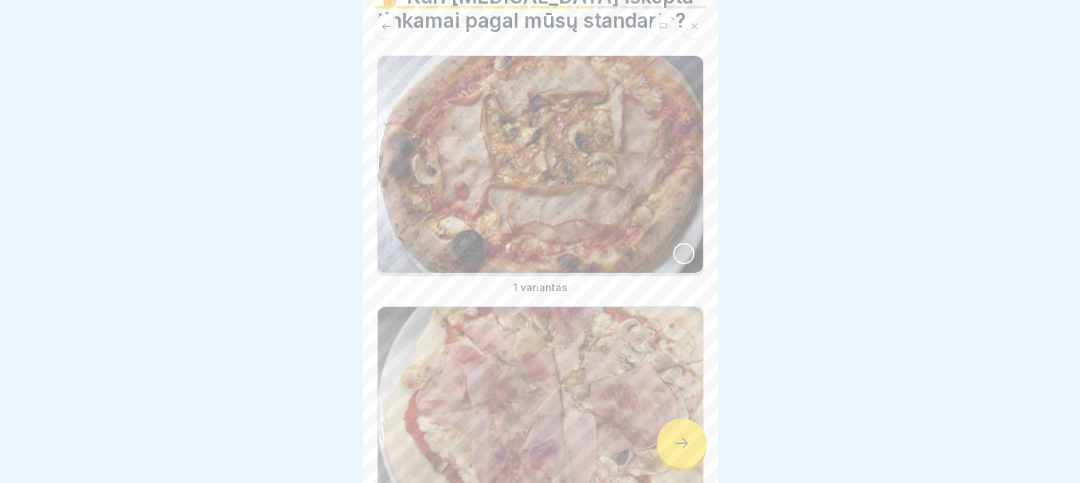
click at [676, 243] on div at bounding box center [683, 253] width 21 height 21
click at [679, 430] on div at bounding box center [682, 443] width 50 height 50
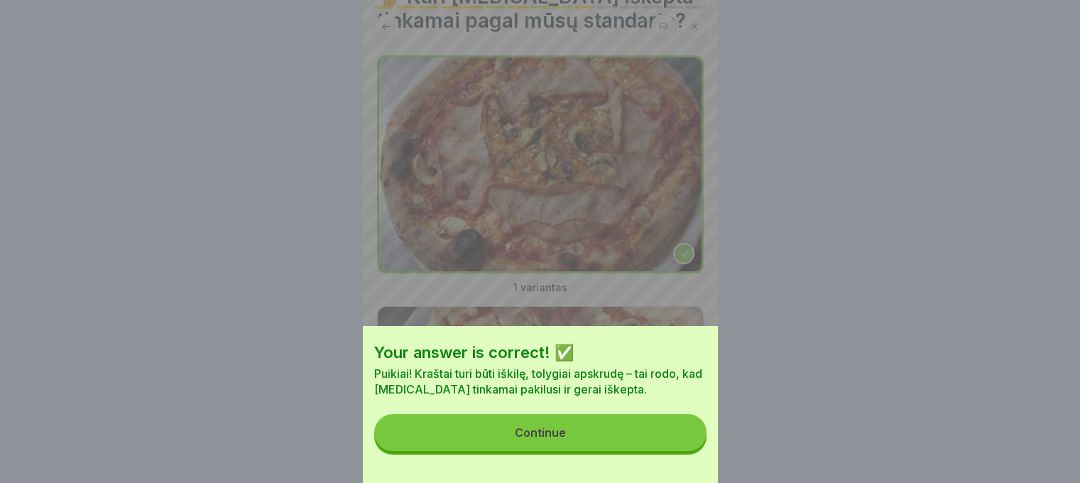
click at [656, 433] on button "Continue" at bounding box center [540, 432] width 332 height 37
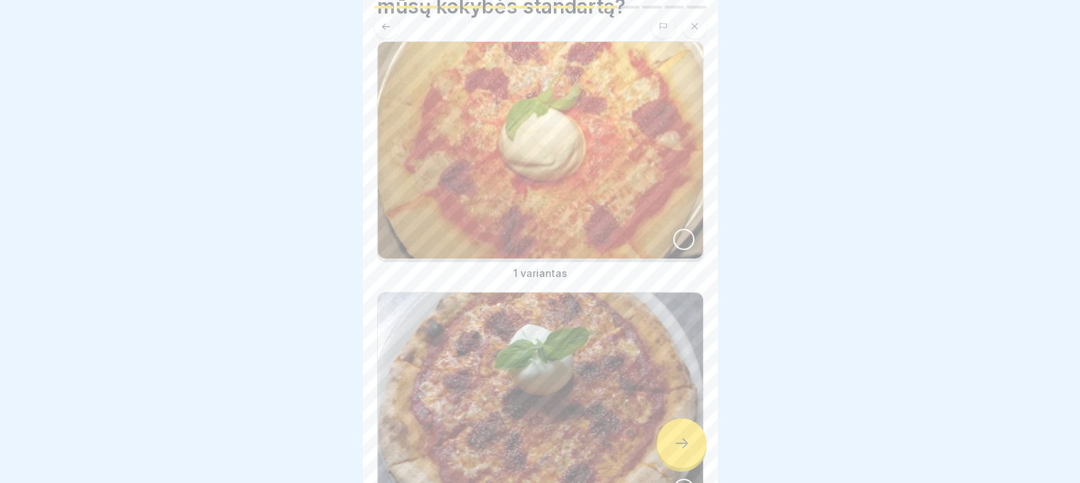
scroll to position [204, 0]
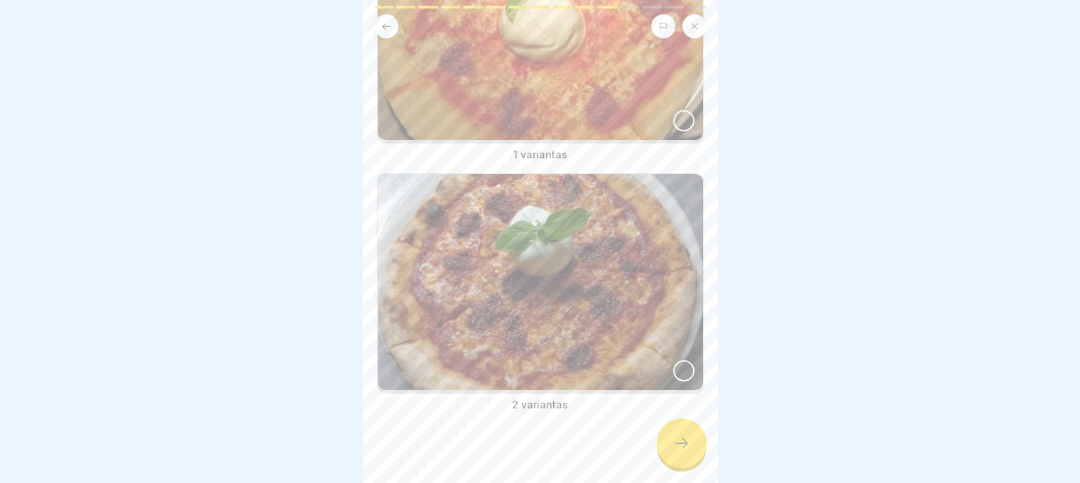
click at [676, 360] on div at bounding box center [683, 370] width 21 height 21
click at [684, 447] on icon at bounding box center [681, 443] width 17 height 17
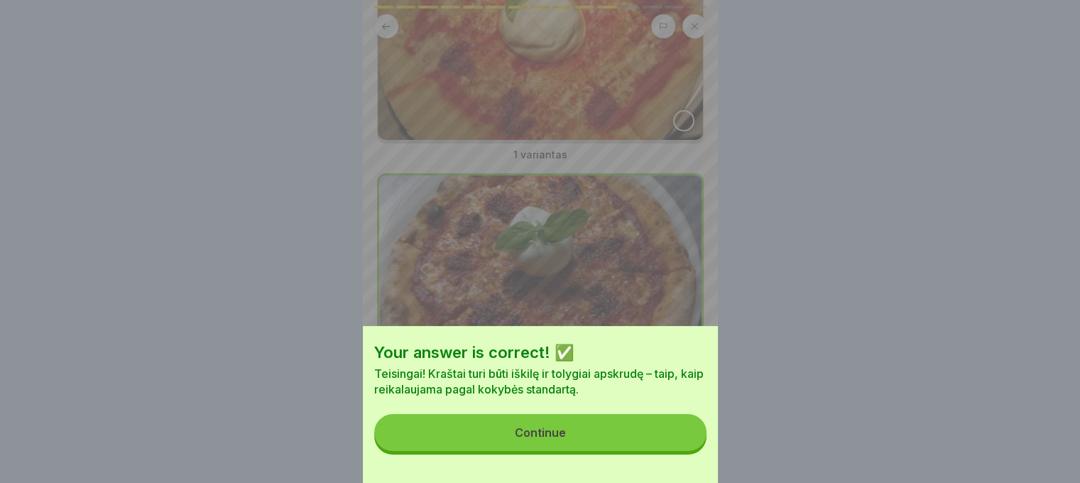
drag, startPoint x: 629, startPoint y: 455, endPoint x: 696, endPoint y: 421, distance: 74.6
click at [631, 451] on button "Continue" at bounding box center [540, 432] width 332 height 37
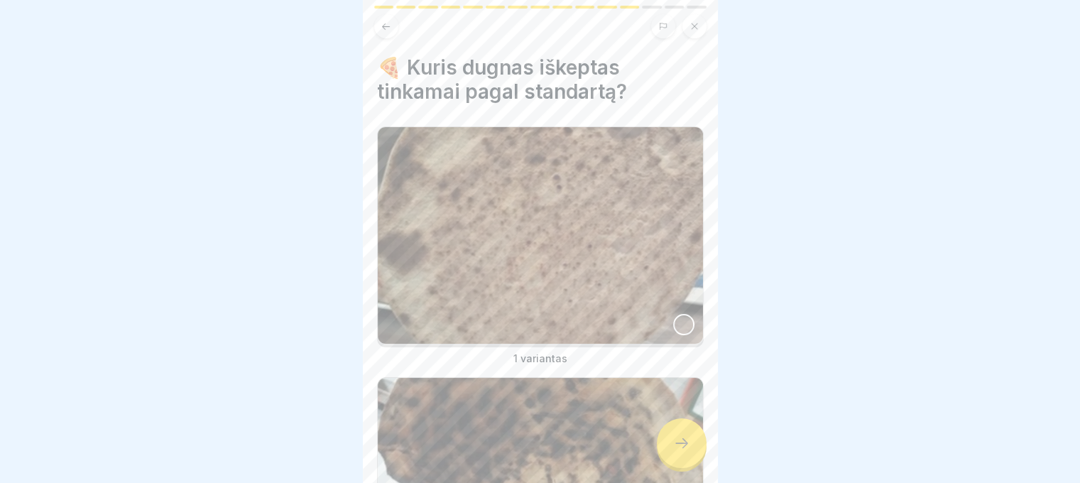
scroll to position [11, 0]
click at [675, 314] on div at bounding box center [683, 324] width 21 height 21
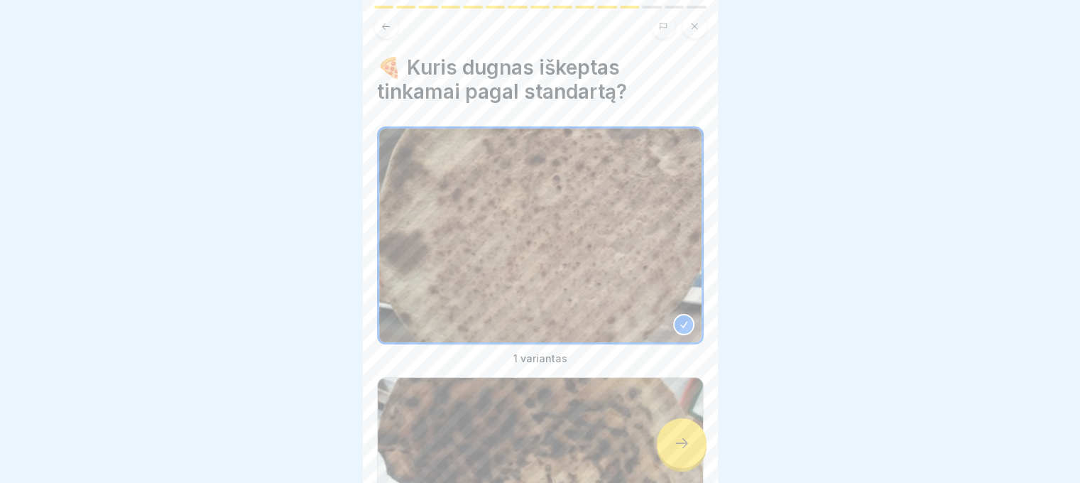
click at [683, 433] on div at bounding box center [682, 443] width 50 height 50
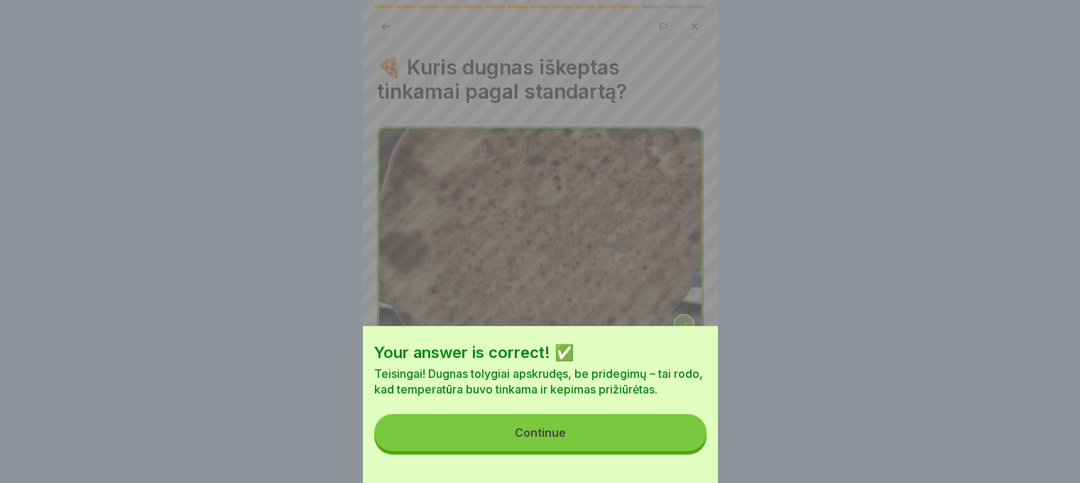
click at [591, 439] on button "Continue" at bounding box center [540, 432] width 332 height 37
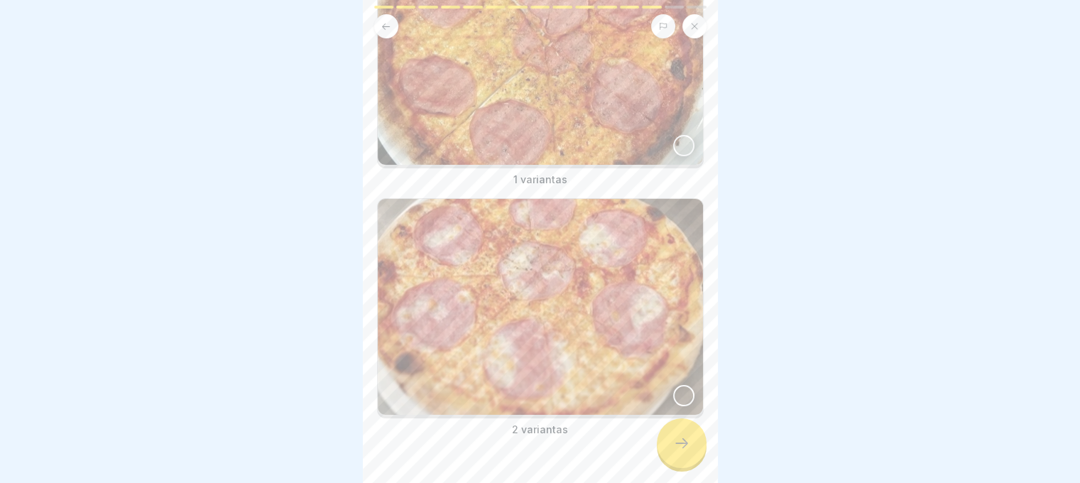
scroll to position [204, 0]
click at [679, 384] on div at bounding box center [683, 394] width 21 height 21
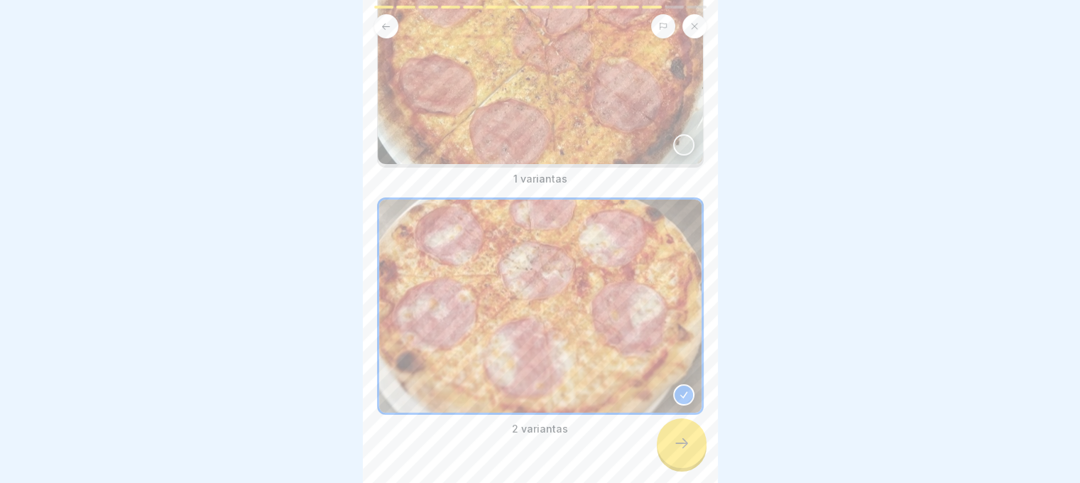
click at [686, 452] on div at bounding box center [682, 443] width 50 height 50
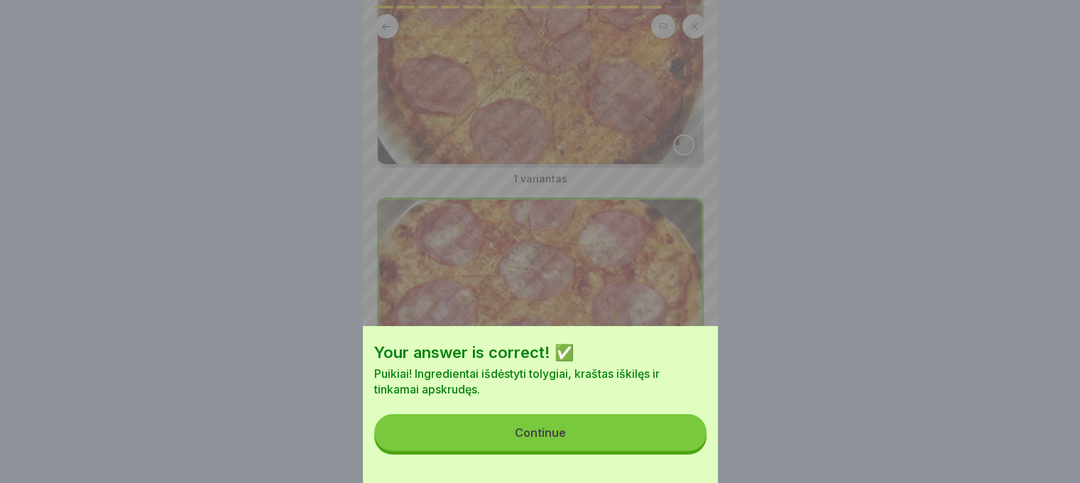
click at [641, 451] on button "Continue" at bounding box center [540, 432] width 332 height 37
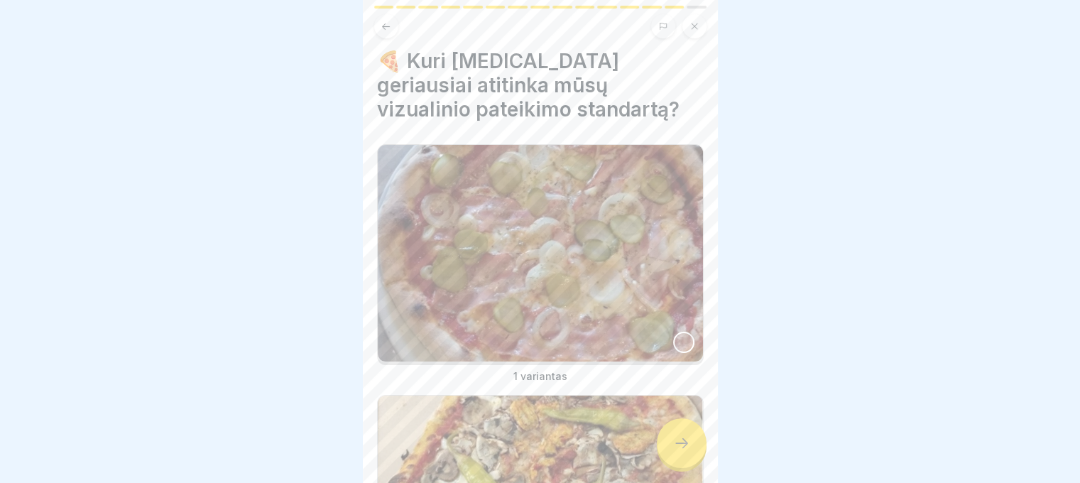
scroll to position [0, 0]
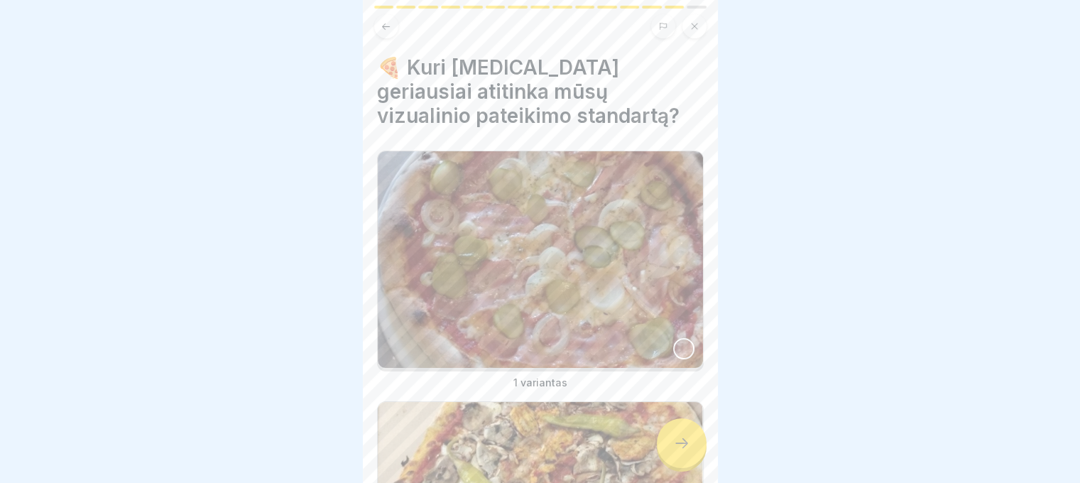
click at [673, 338] on div at bounding box center [683, 348] width 21 height 21
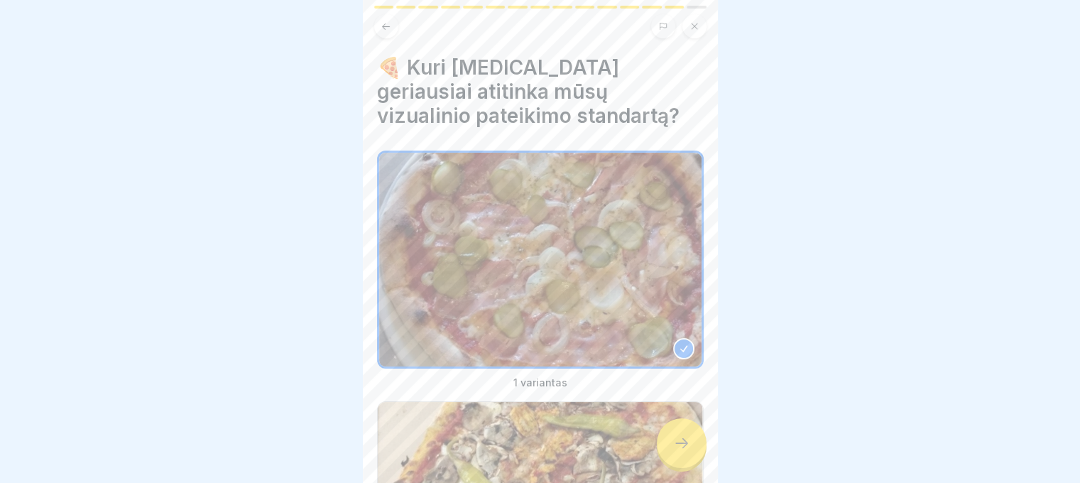
click at [679, 444] on icon at bounding box center [681, 443] width 17 height 17
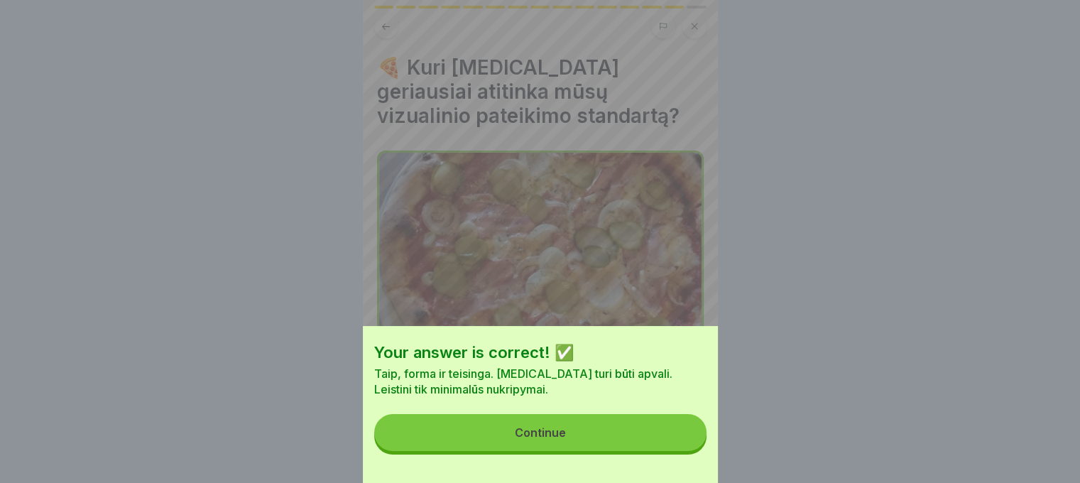
click at [587, 451] on button "Continue" at bounding box center [540, 432] width 332 height 37
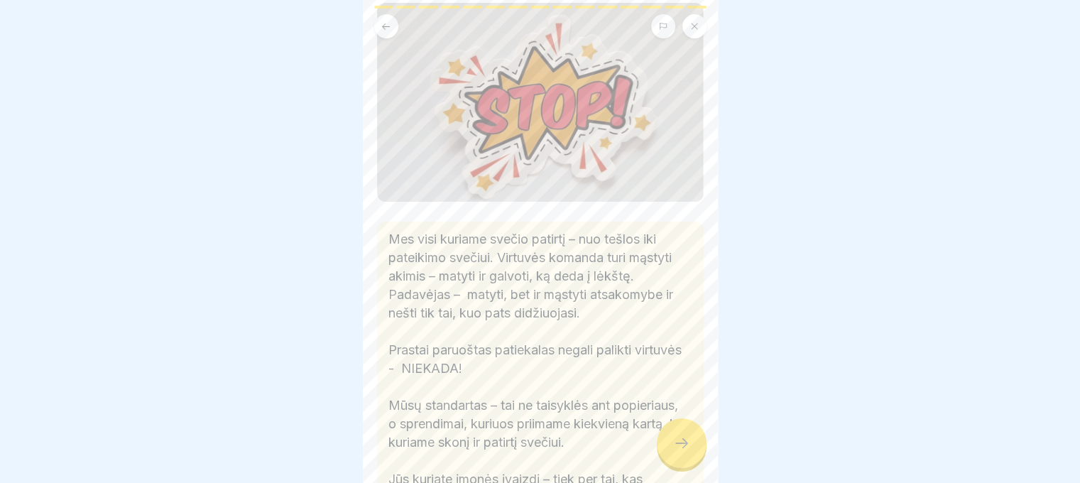
scroll to position [284, 0]
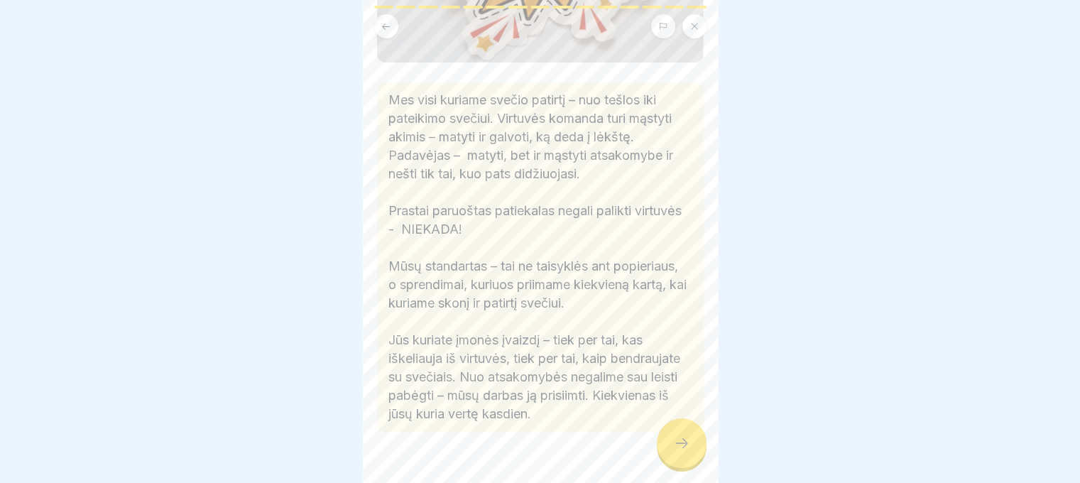
click at [690, 443] on div at bounding box center [682, 443] width 50 height 50
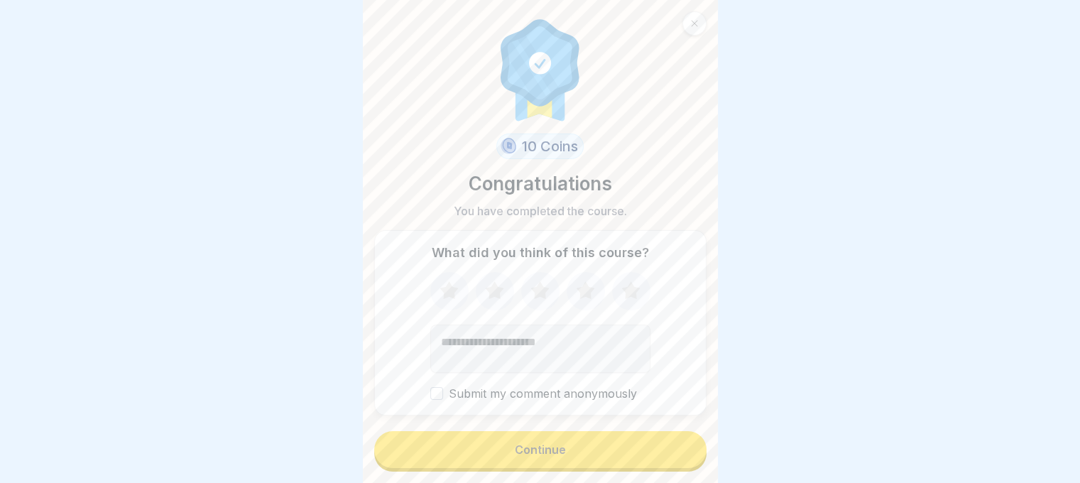
click at [528, 452] on div "Continue" at bounding box center [540, 449] width 51 height 13
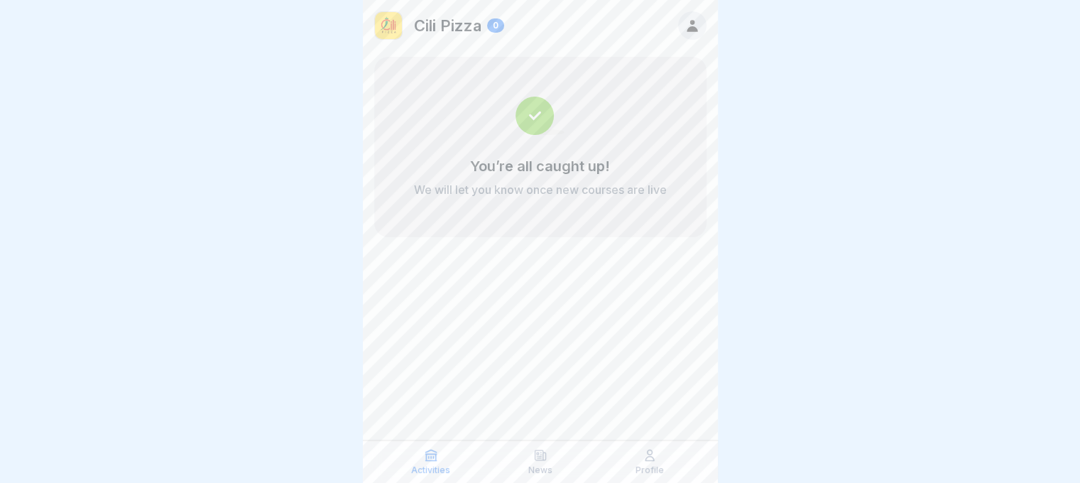
scroll to position [11, 0]
click at [643, 461] on icon at bounding box center [650, 455] width 14 height 14
